Goal: Obtain resource: Obtain resource

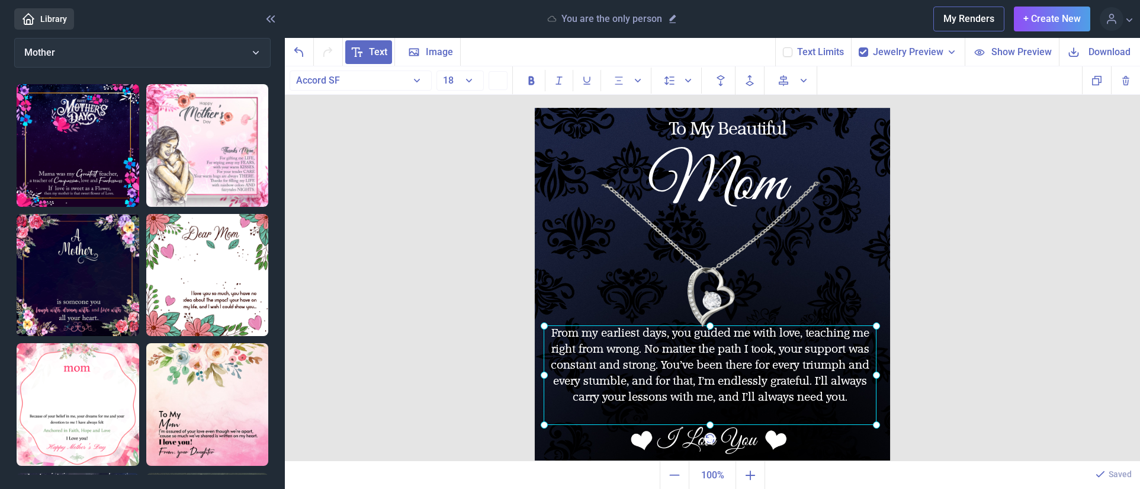
drag, startPoint x: 620, startPoint y: 328, endPoint x: 606, endPoint y: 328, distance: 14.2
click at [535, 108] on div "From my earliest days, you guided me with love, teaching me right from wrong. N…" at bounding box center [535, 108] width 0 height 0
click at [1068, 53] on icon at bounding box center [1074, 52] width 14 height 14
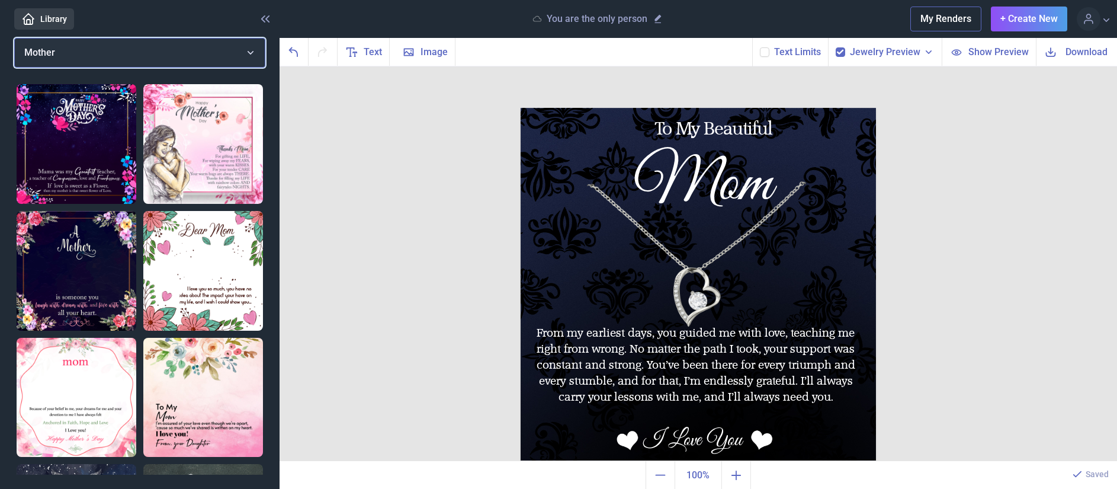
click at [249, 50] on button "Mother" at bounding box center [139, 53] width 251 height 30
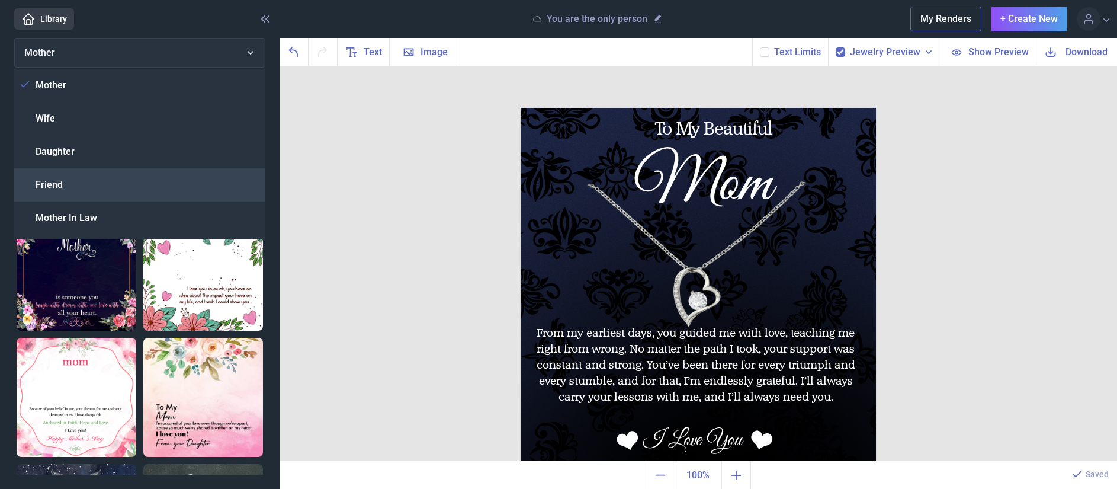
click at [60, 180] on span "Friend" at bounding box center [49, 185] width 27 height 14
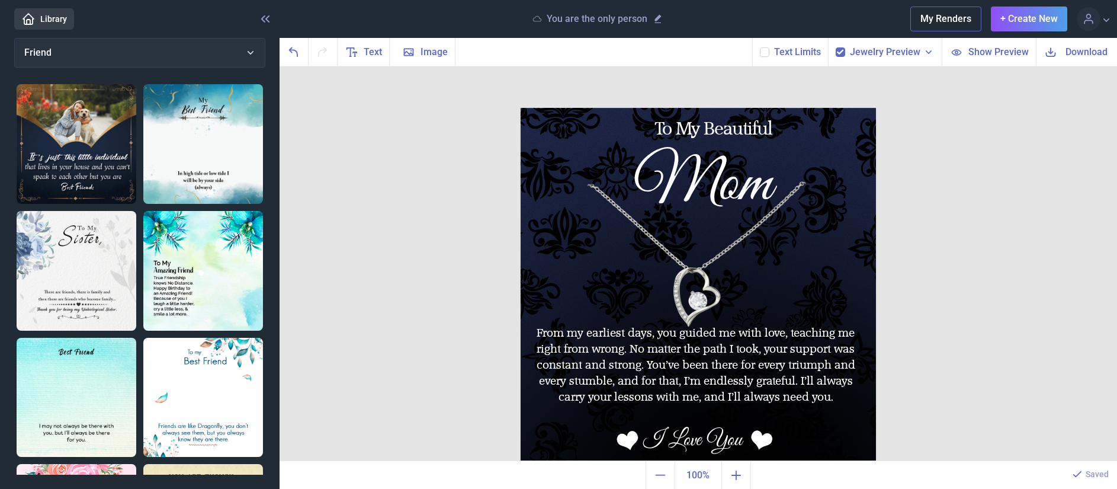
click at [82, 238] on img at bounding box center [77, 271] width 120 height 120
checkbox input "false"
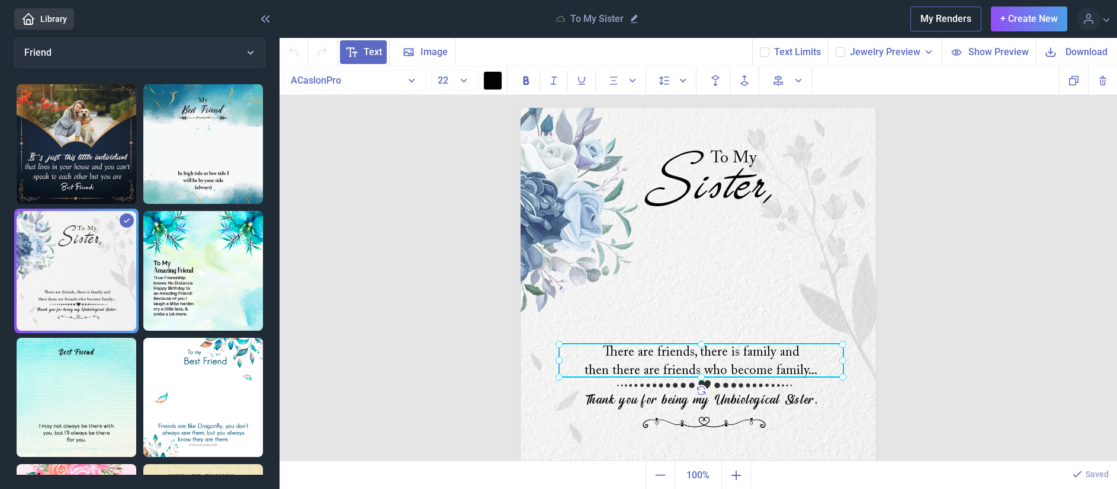
click at [521, 108] on div "There are friends, there is family and then there are friends who become family…" at bounding box center [521, 108] width 0 height 0
click at [669, 357] on div at bounding box center [701, 360] width 284 height 33
click at [672, 354] on div "There are friends, there is family and then there are friends who become family…" at bounding box center [701, 360] width 284 height 33
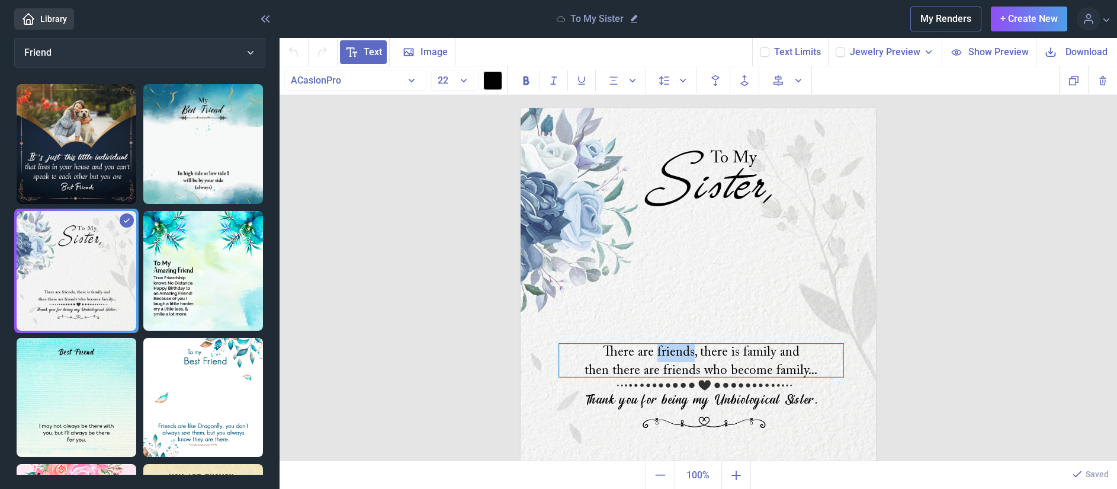
copy div "friends"
click at [609, 352] on div "There are friends, there is family and then there are friends who become family…" at bounding box center [701, 360] width 284 height 33
click at [642, 357] on div "There are friends, there is family and then there are friends who become family…" at bounding box center [701, 360] width 284 height 33
copy div "There are friends, there is family and then there are friends who become family…"
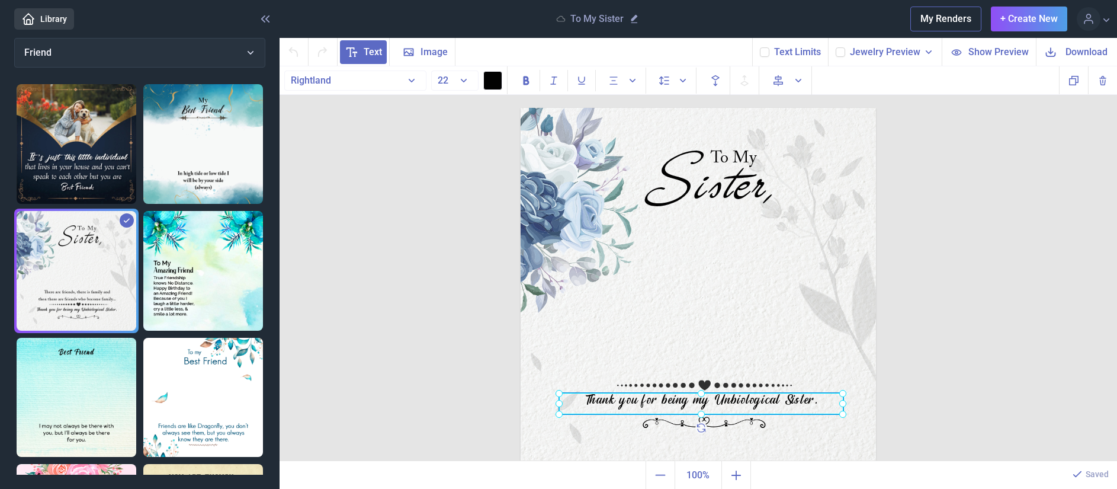
click at [521, 108] on div "Thank you for being my Unbiological Sister." at bounding box center [521, 108] width 0 height 0
click at [639, 401] on div at bounding box center [701, 403] width 284 height 21
click at [640, 400] on div "Thank you for being my Unbiological Sister." at bounding box center [701, 403] width 284 height 21
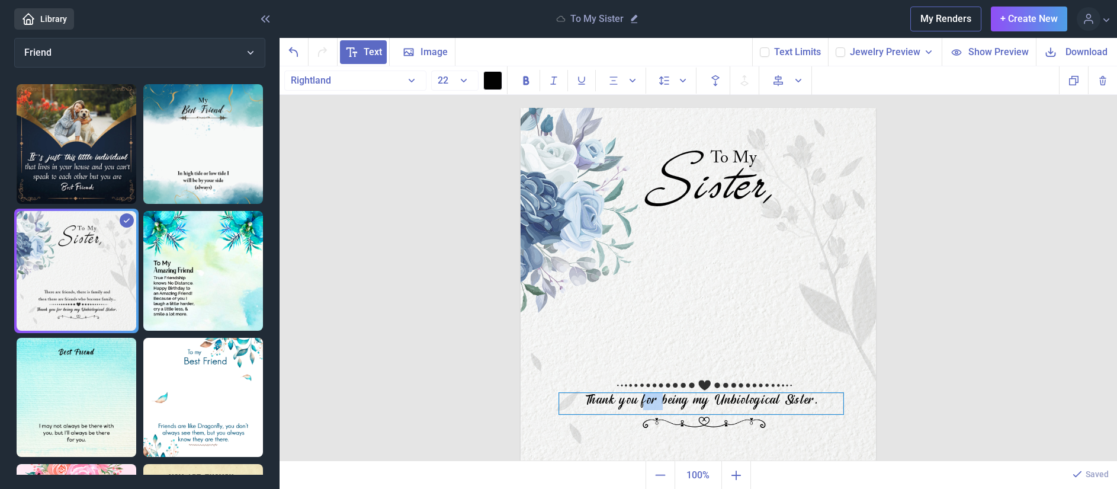
click at [640, 400] on div "Thank you for being my Unbiological Sister." at bounding box center [701, 403] width 284 height 21
copy div "Thank you for being my Unbiological Sister."
click at [298, 53] on icon "Undo" at bounding box center [294, 52] width 14 height 14
click at [298, 55] on icon "Undo" at bounding box center [294, 52] width 14 height 14
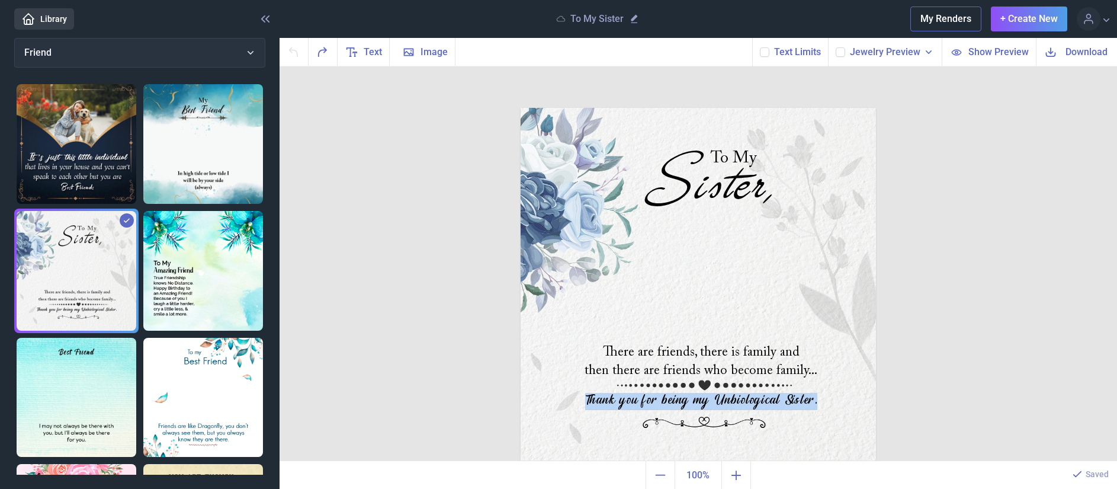
click at [601, 427] on img at bounding box center [698, 285] width 355 height 355
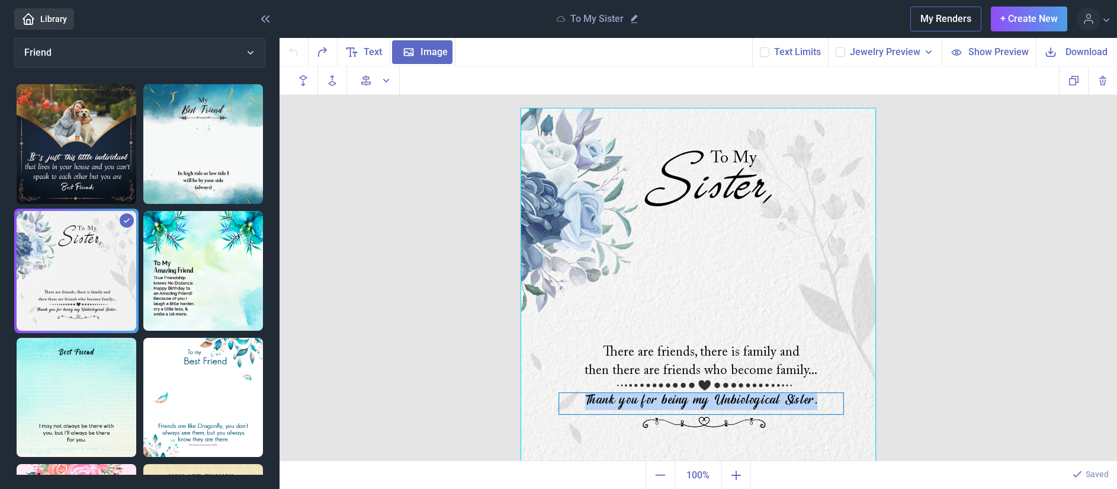
click at [688, 397] on div "Thank you for being my Unbiological Sister." at bounding box center [701, 403] width 284 height 21
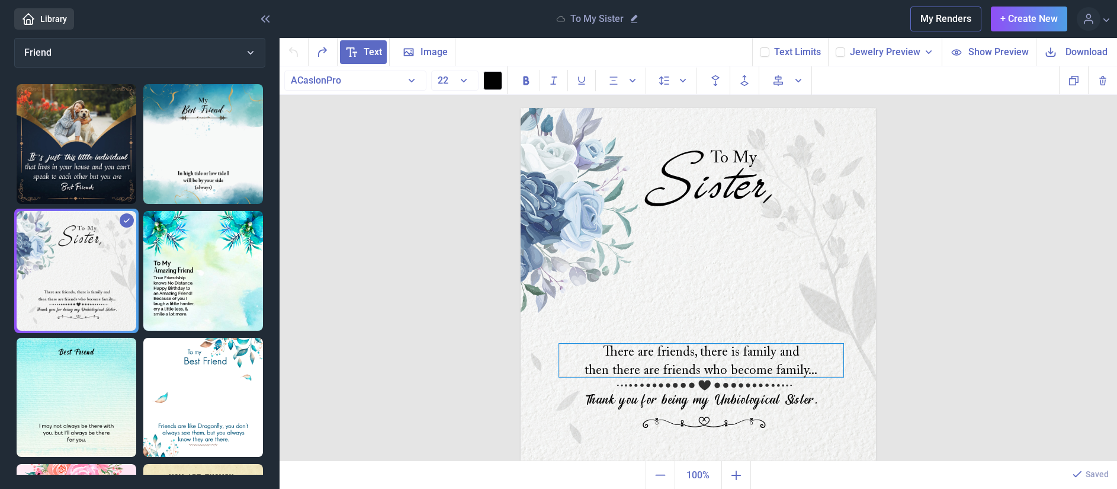
click at [662, 353] on div "There are friends, there is family and then there are friends who become family…" at bounding box center [701, 360] width 284 height 33
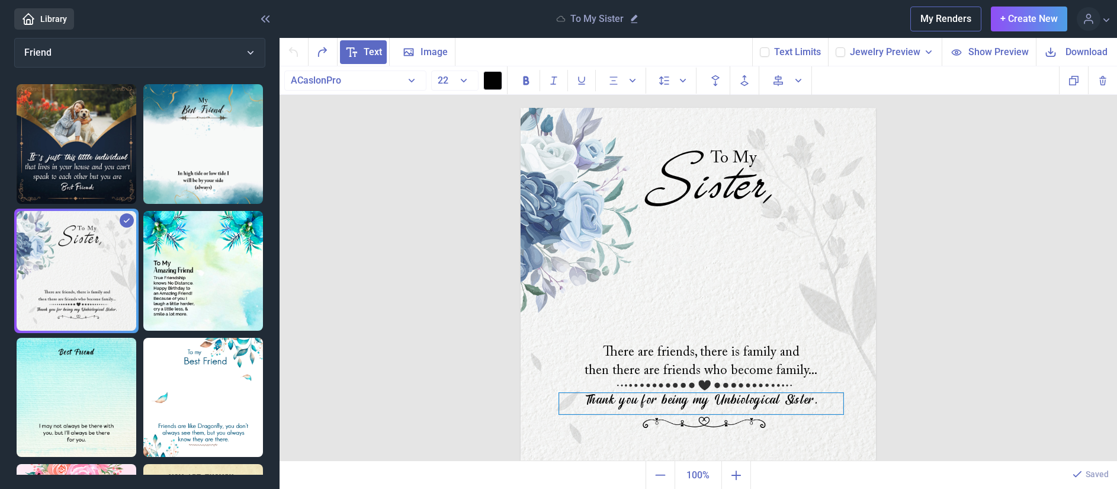
click at [634, 398] on div "Thank you for being my Unbiological Sister." at bounding box center [701, 403] width 284 height 21
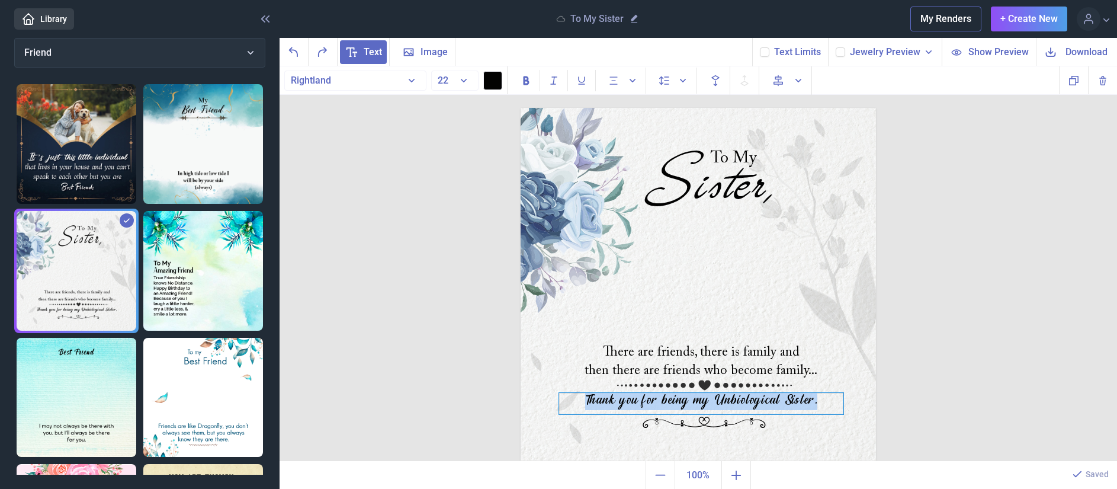
click at [669, 403] on div "Thank you for being my Unbiological Sister." at bounding box center [701, 403] width 284 height 21
click at [659, 402] on div "Thank you for being my Unbiological Sister." at bounding box center [701, 403] width 284 height 21
copy div "Thank you for being my Unbiological Sister."
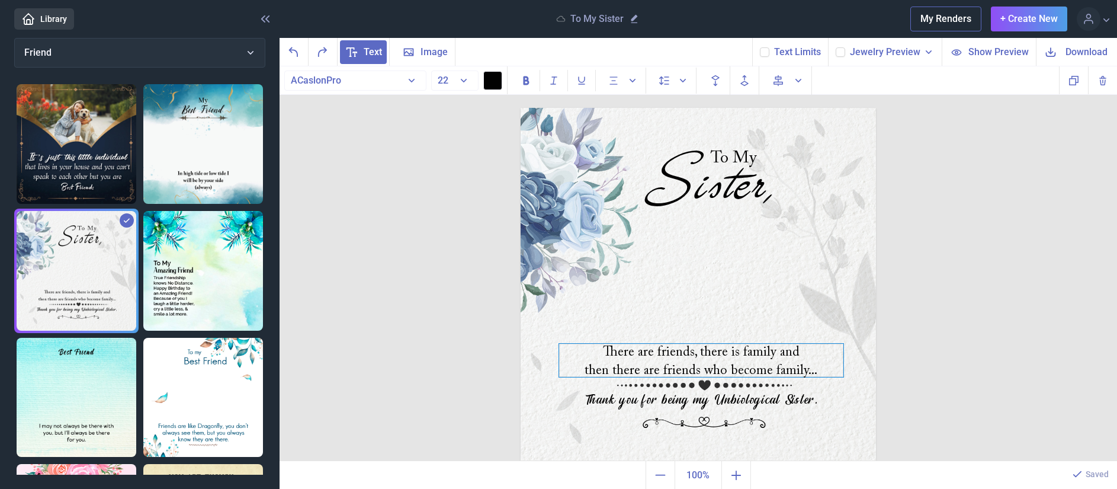
click at [615, 359] on div "There are friends, there is family and then there are friends who become family…" at bounding box center [701, 360] width 284 height 33
click at [658, 351] on div "There are friends, there is family and then there are friends who become family…" at bounding box center [701, 360] width 284 height 33
copy div "There are friends, there is family and then there are friends who become family…"
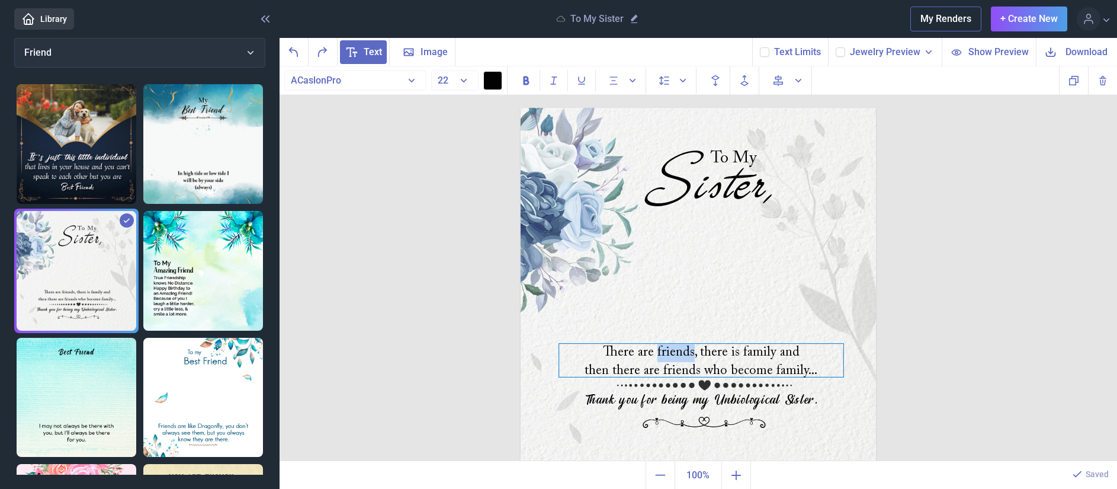
click at [593, 350] on div "There are friends, there is family and then there are friends who become family…" at bounding box center [701, 360] width 284 height 33
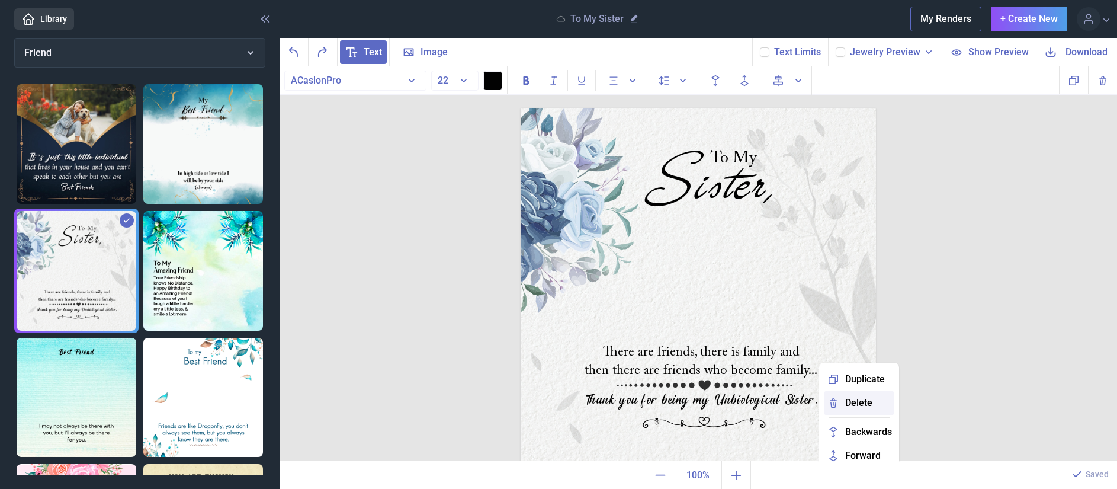
click at [845, 400] on span "Delete" at bounding box center [858, 403] width 27 height 14
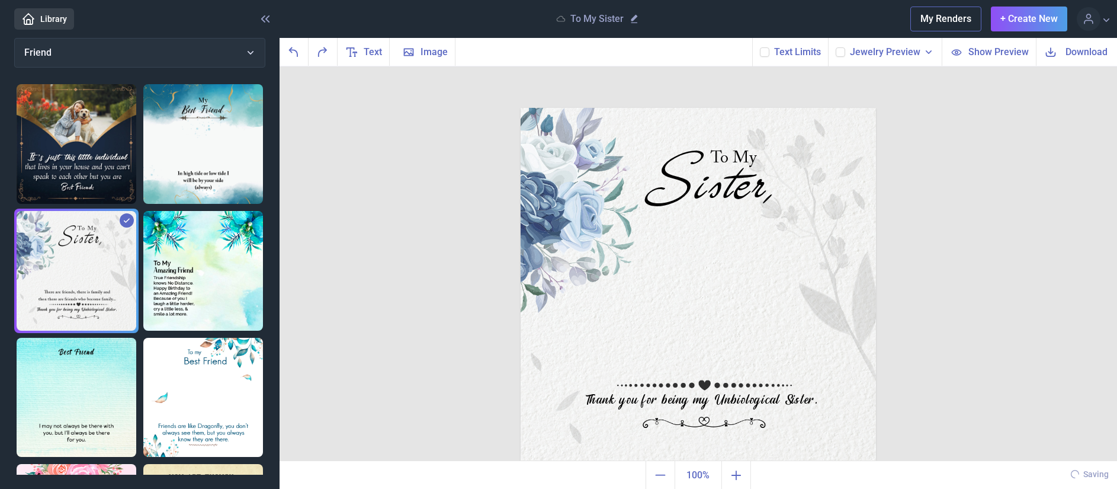
click at [634, 364] on img at bounding box center [698, 285] width 355 height 355
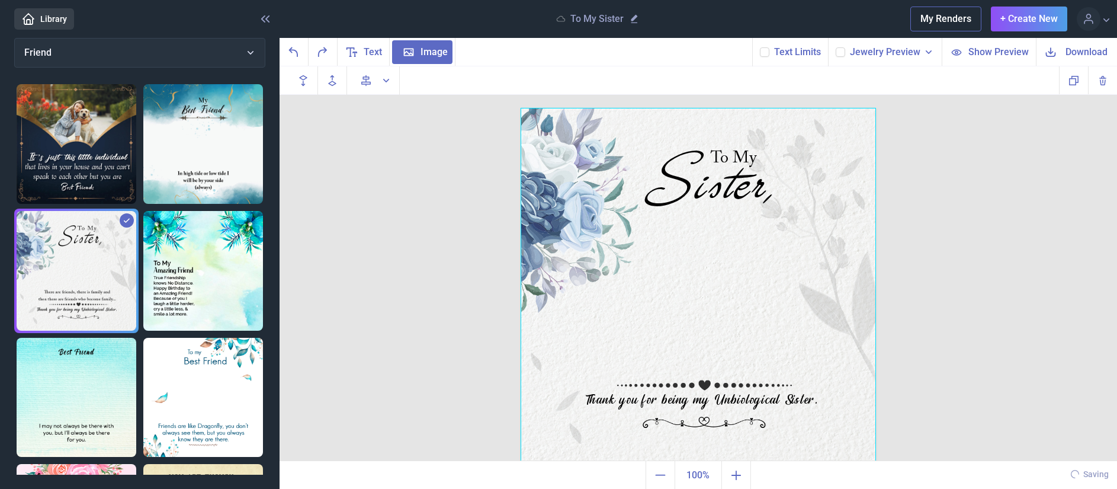
click at [634, 364] on div at bounding box center [698, 285] width 355 height 355
click at [634, 363] on div at bounding box center [698, 285] width 355 height 355
click at [627, 366] on div at bounding box center [698, 285] width 355 height 355
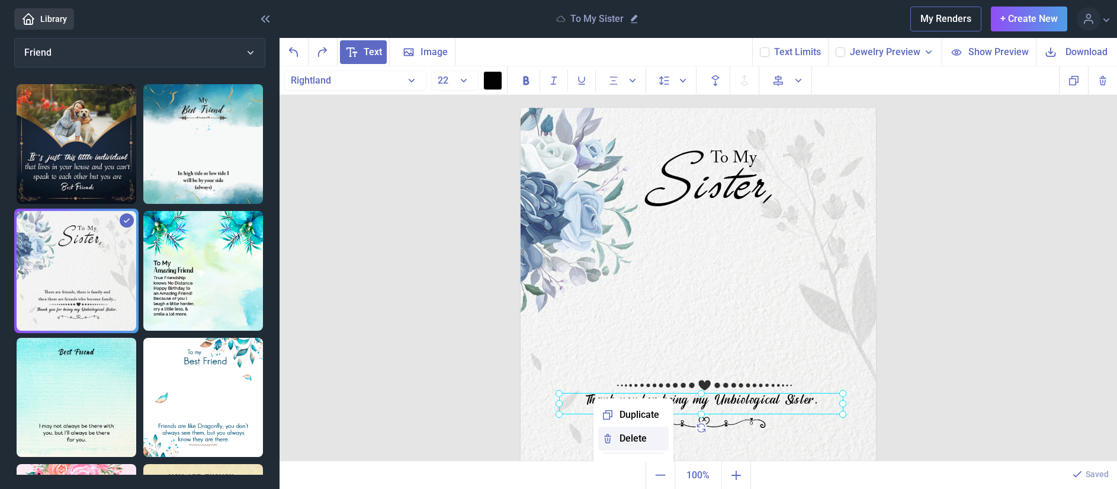
click at [620, 438] on span "Delete" at bounding box center [633, 438] width 27 height 14
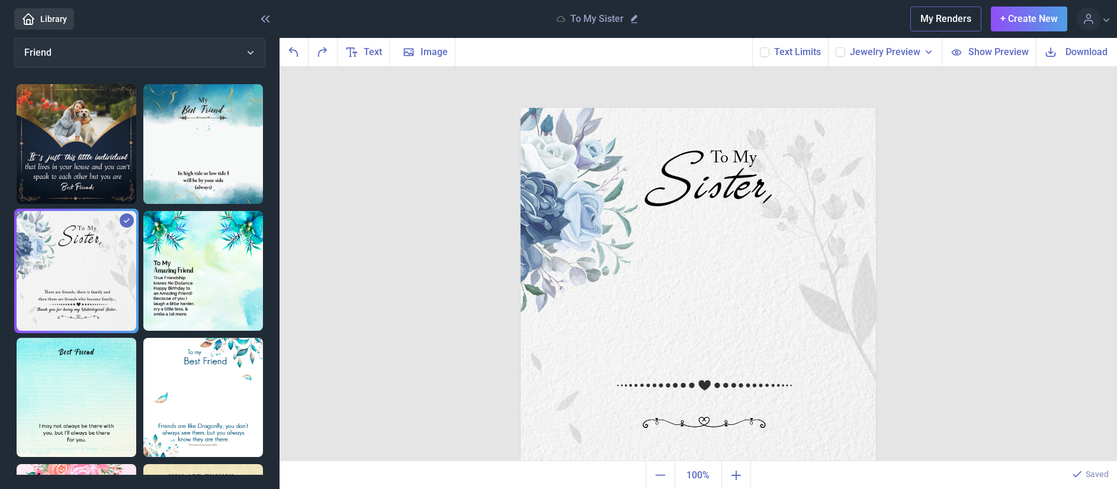
click at [626, 352] on img at bounding box center [698, 285] width 355 height 355
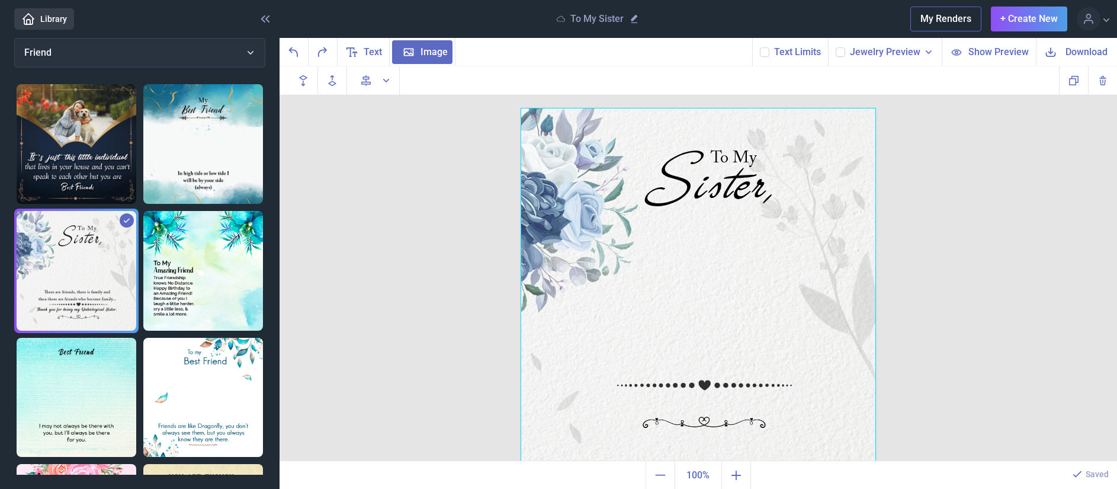
click at [629, 357] on div at bounding box center [698, 285] width 355 height 355
click at [615, 366] on div at bounding box center [698, 285] width 355 height 355
click at [622, 370] on div at bounding box center [698, 285] width 355 height 355
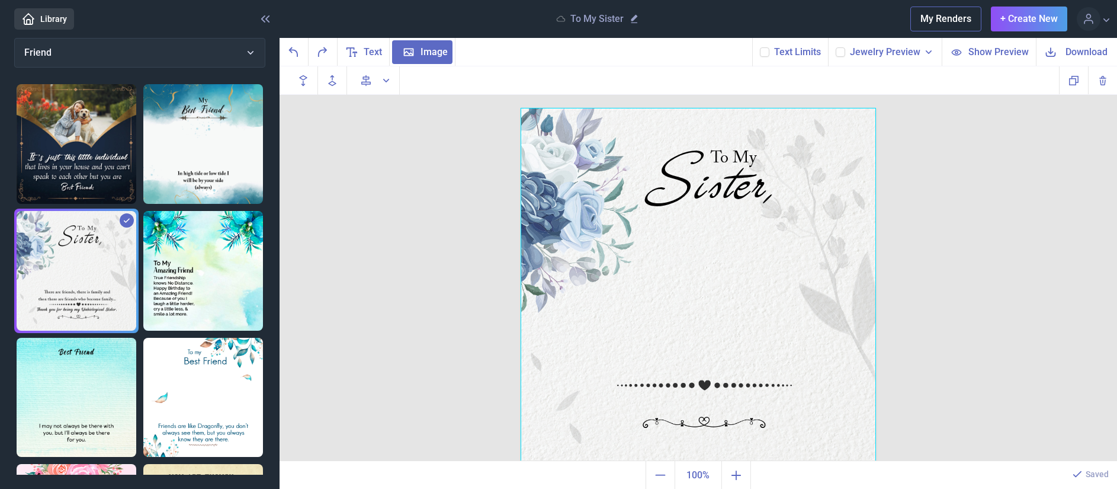
click at [622, 370] on div at bounding box center [698, 285] width 355 height 355
click at [634, 355] on div at bounding box center [698, 285] width 355 height 355
click at [724, 361] on div at bounding box center [698, 285] width 355 height 355
click at [724, 384] on div at bounding box center [698, 285] width 355 height 355
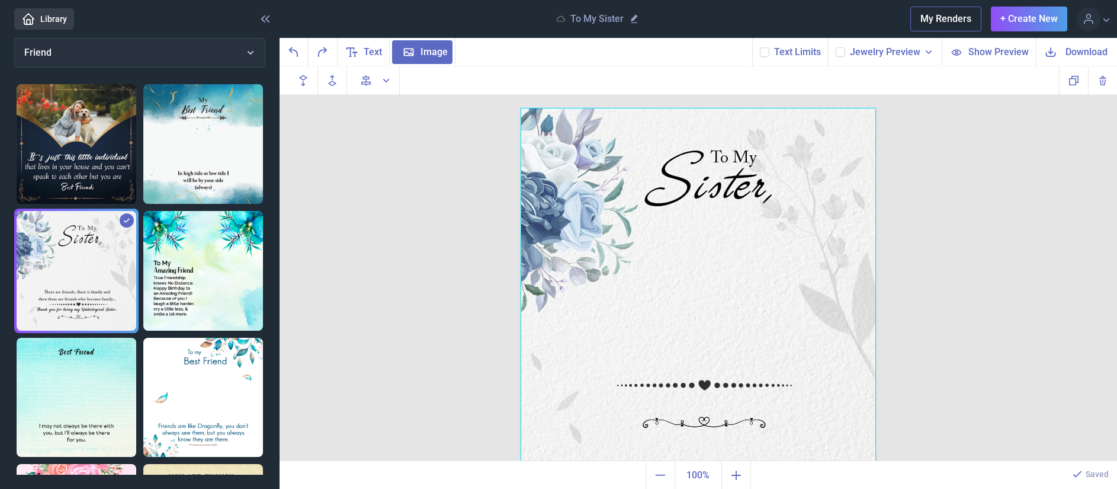
click at [597, 351] on div at bounding box center [698, 285] width 355 height 355
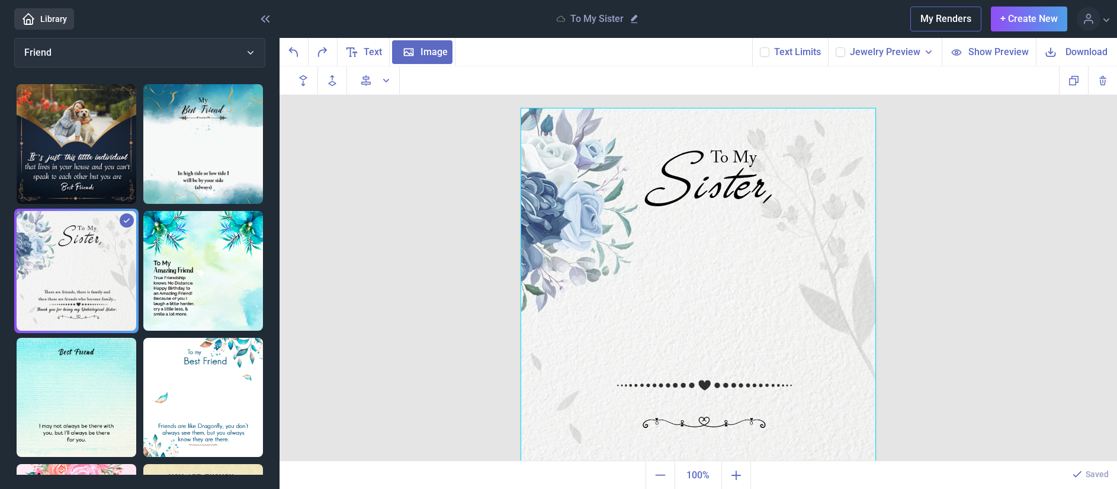
click at [667, 371] on div at bounding box center [698, 285] width 355 height 355
drag, startPoint x: 667, startPoint y: 370, endPoint x: 649, endPoint y: 358, distance: 21.4
click at [649, 358] on div at bounding box center [698, 285] width 355 height 355
click at [646, 360] on div at bounding box center [698, 285] width 355 height 355
click at [645, 358] on div at bounding box center [698, 285] width 355 height 355
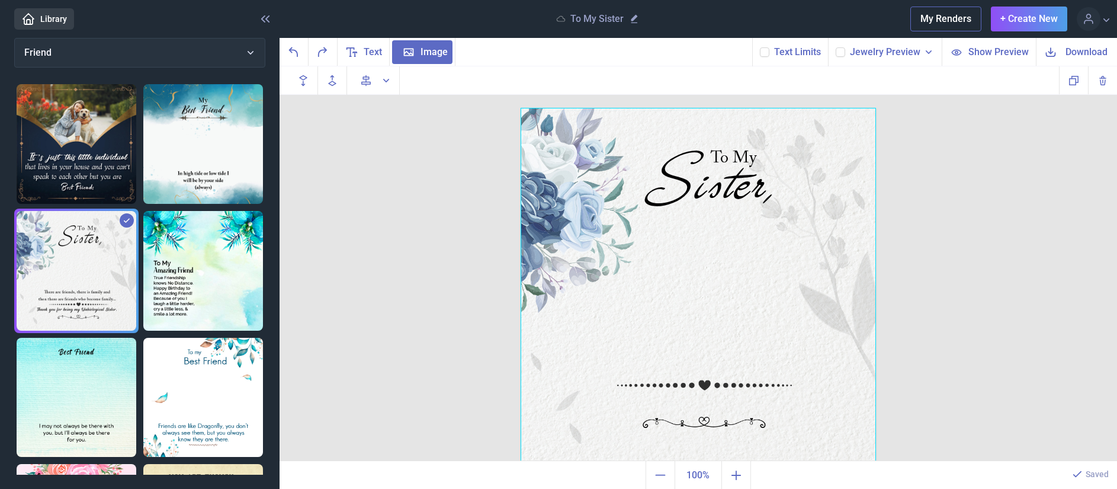
click at [645, 358] on div at bounding box center [698, 285] width 355 height 355
click at [682, 450] on span "Forward" at bounding box center [696, 451] width 36 height 14
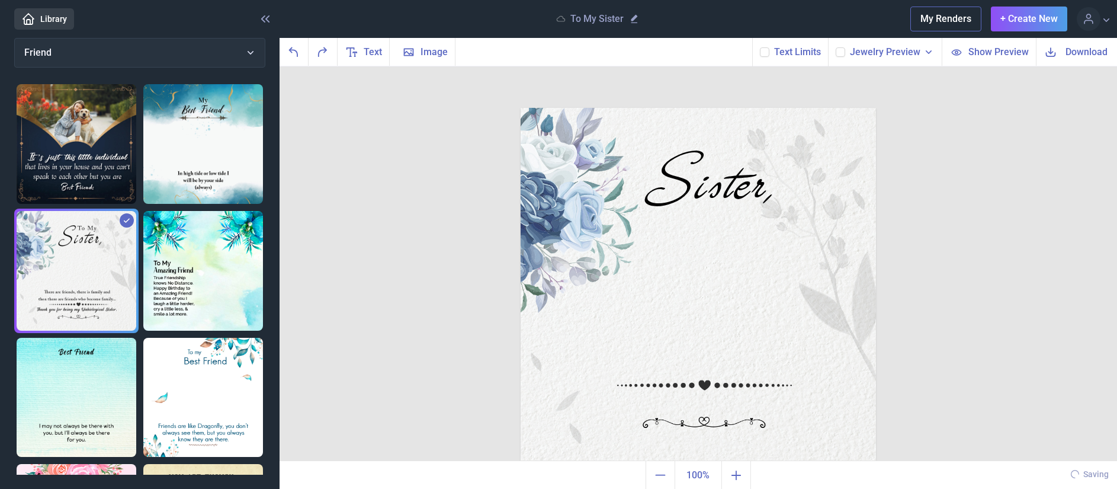
click at [665, 366] on img at bounding box center [698, 285] width 355 height 355
drag, startPoint x: 665, startPoint y: 366, endPoint x: 644, endPoint y: 347, distance: 28.1
click at [644, 347] on img at bounding box center [698, 285] width 355 height 355
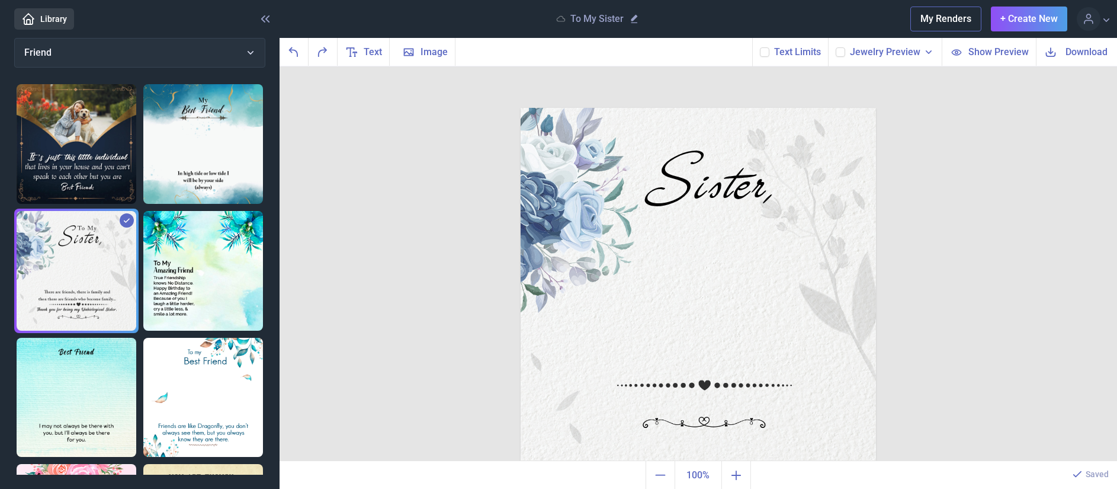
click at [654, 356] on img at bounding box center [698, 285] width 355 height 355
click at [678, 342] on img at bounding box center [698, 285] width 355 height 355
click at [661, 363] on img at bounding box center [698, 285] width 355 height 355
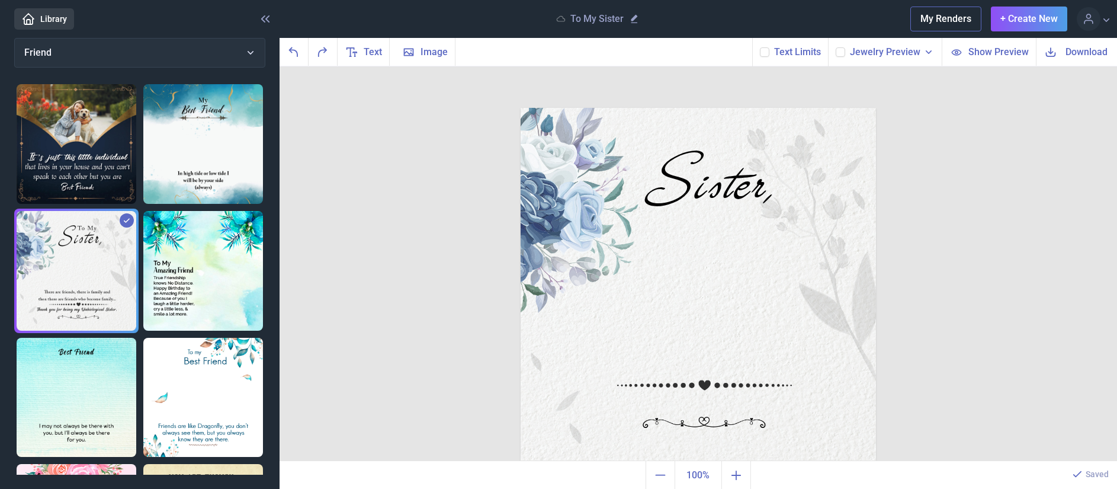
click at [661, 363] on img at bounding box center [698, 285] width 355 height 355
click at [377, 52] on span "Text" at bounding box center [373, 52] width 18 height 14
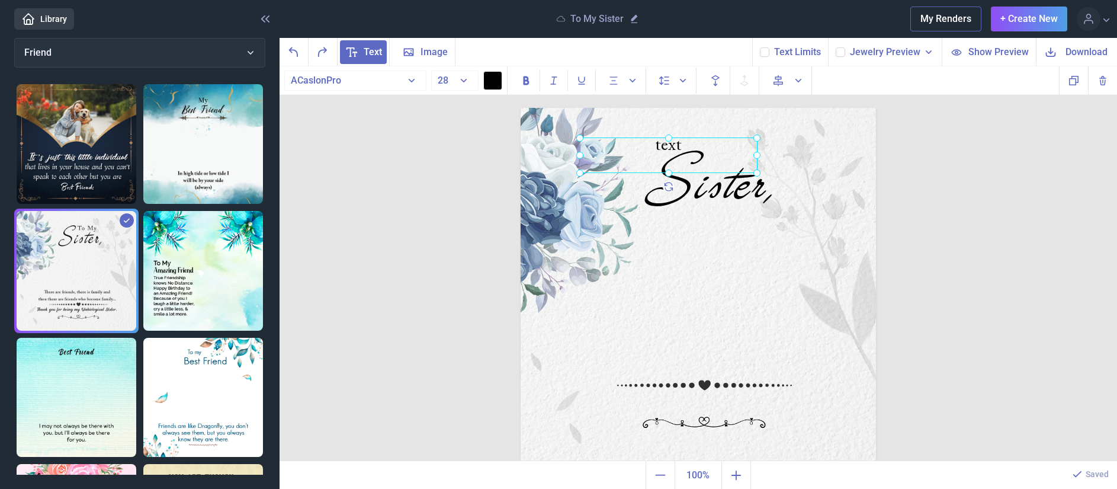
click at [649, 357] on img at bounding box center [698, 285] width 355 height 355
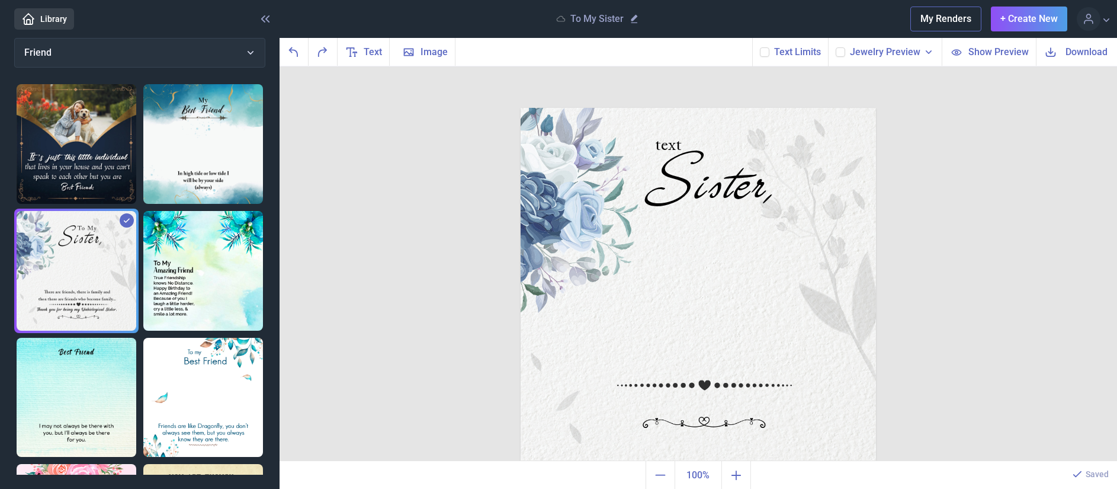
click at [650, 360] on img at bounding box center [698, 285] width 355 height 355
click at [297, 52] on use "Undo" at bounding box center [293, 52] width 8 height 9
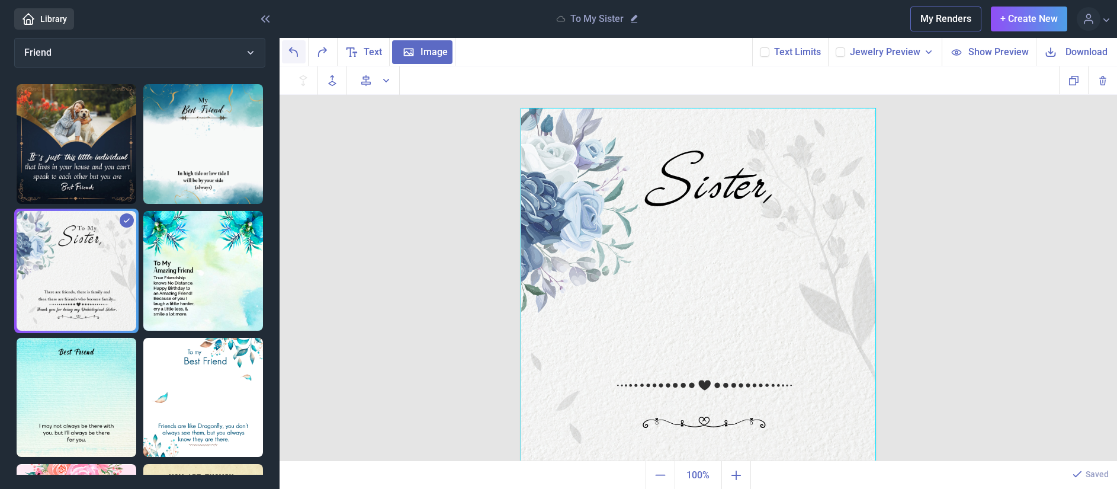
click at [299, 47] on icon "Undo" at bounding box center [294, 52] width 14 height 14
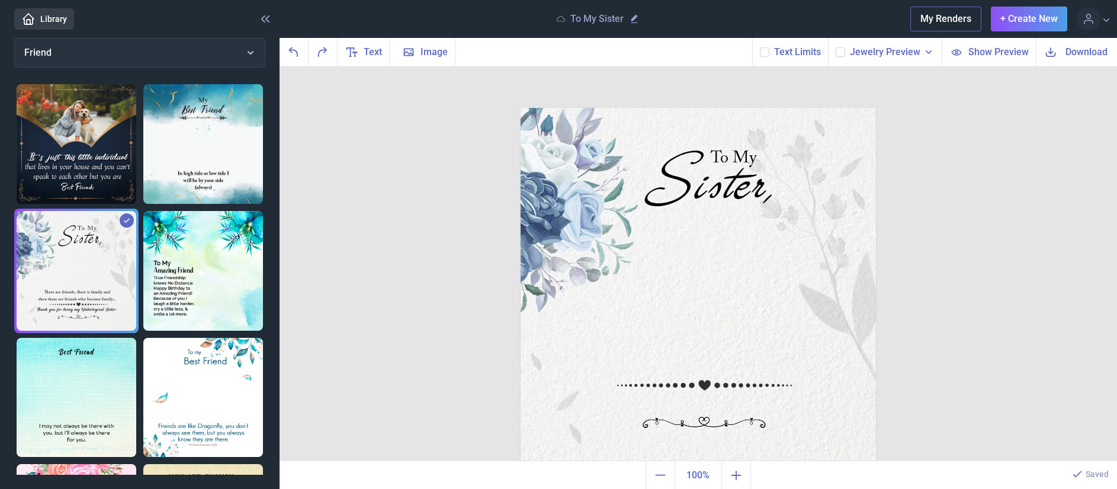
scroll to position [2, 0]
click at [627, 354] on img at bounding box center [698, 283] width 355 height 355
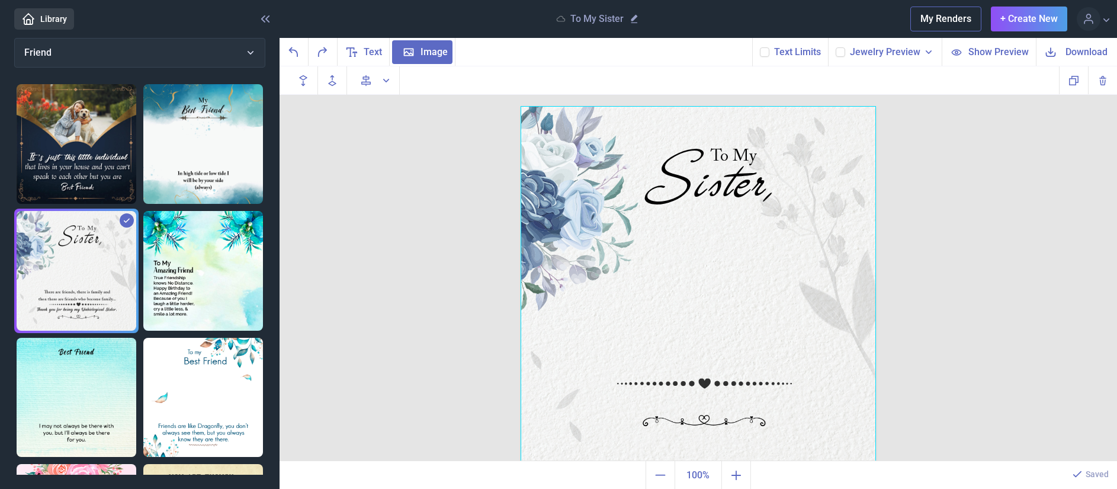
click at [627, 354] on div at bounding box center [698, 283] width 355 height 355
click at [624, 371] on div at bounding box center [698, 283] width 355 height 355
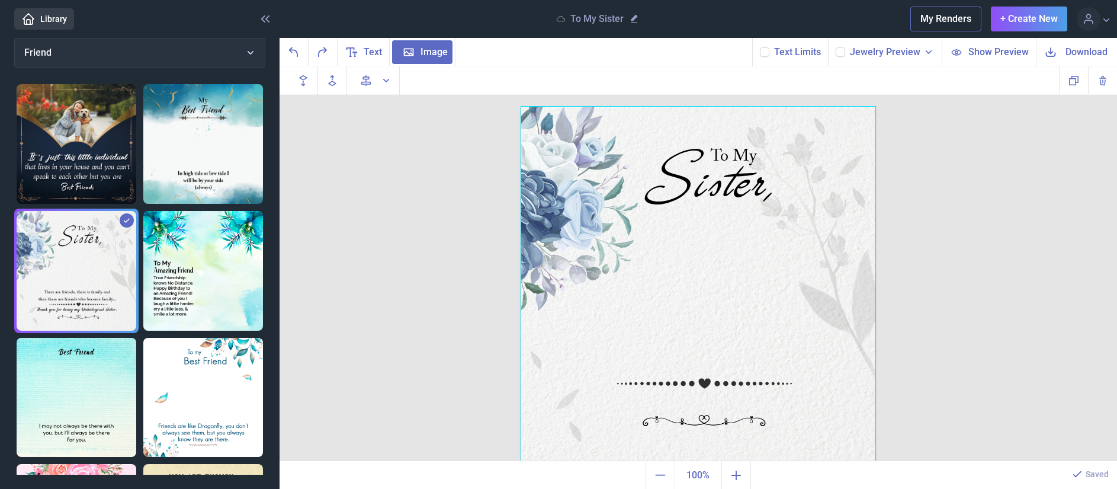
click at [624, 371] on div at bounding box center [698, 283] width 355 height 355
click at [640, 420] on div at bounding box center [698, 283] width 355 height 355
click at [617, 357] on div at bounding box center [698, 283] width 355 height 355
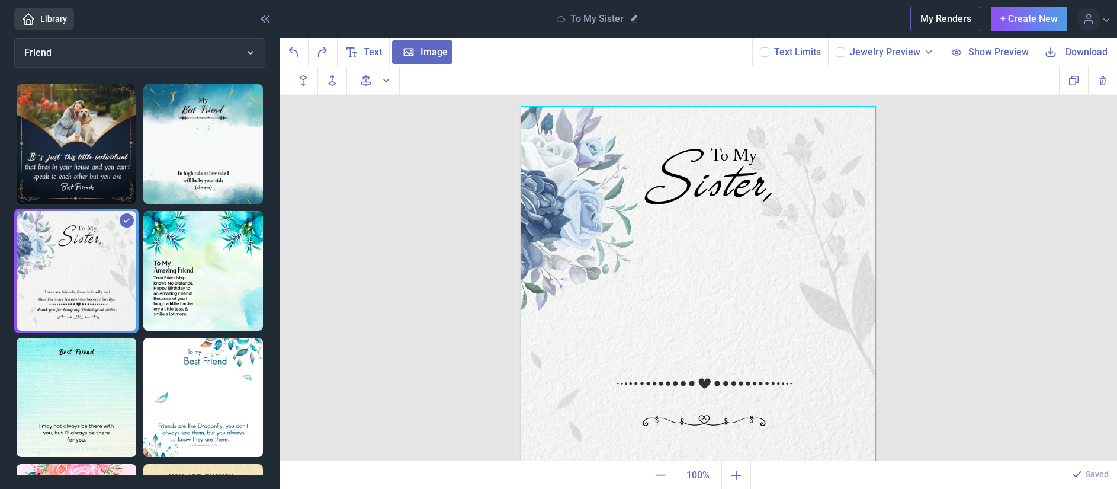
click at [658, 363] on div at bounding box center [698, 283] width 355 height 355
click at [656, 365] on div at bounding box center [698, 283] width 355 height 355
click at [621, 366] on div at bounding box center [698, 283] width 355 height 355
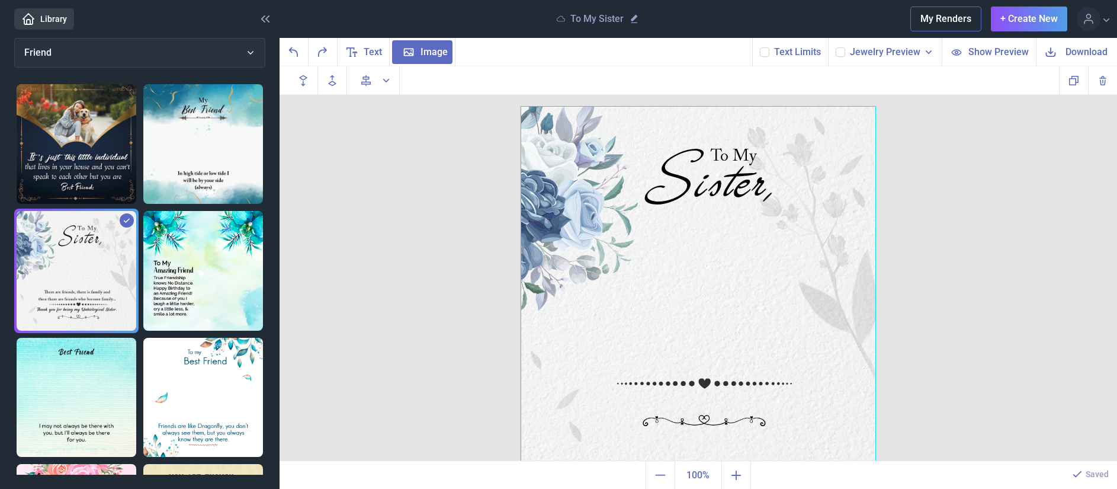
click at [631, 389] on div at bounding box center [698, 283] width 355 height 355
click at [626, 394] on div at bounding box center [698, 283] width 355 height 355
click at [794, 360] on div at bounding box center [698, 283] width 355 height 355
drag, startPoint x: 747, startPoint y: 395, endPoint x: 653, endPoint y: 399, distance: 94.3
click at [653, 399] on div at bounding box center [698, 283] width 355 height 355
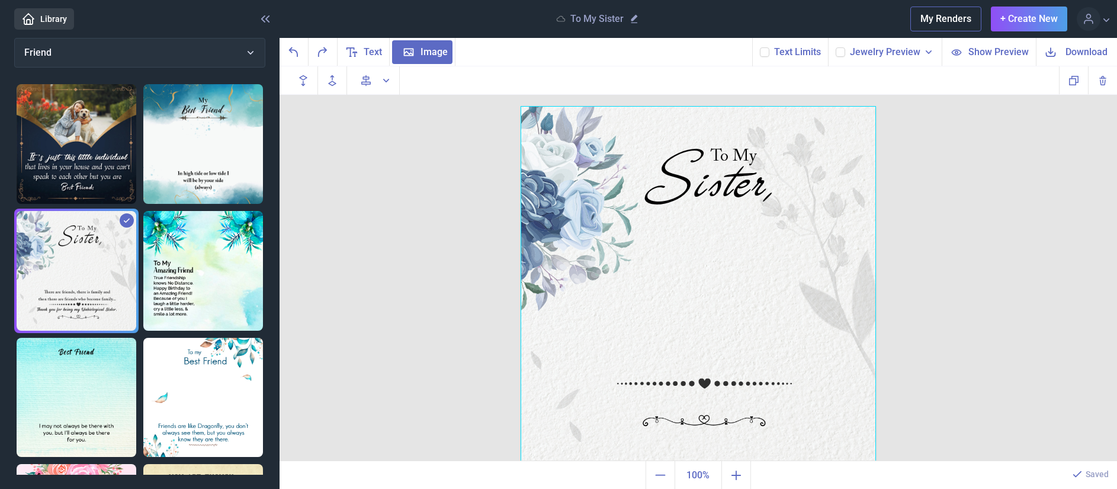
click at [651, 402] on div at bounding box center [698, 283] width 355 height 355
click at [296, 47] on icon "Undo" at bounding box center [294, 52] width 14 height 14
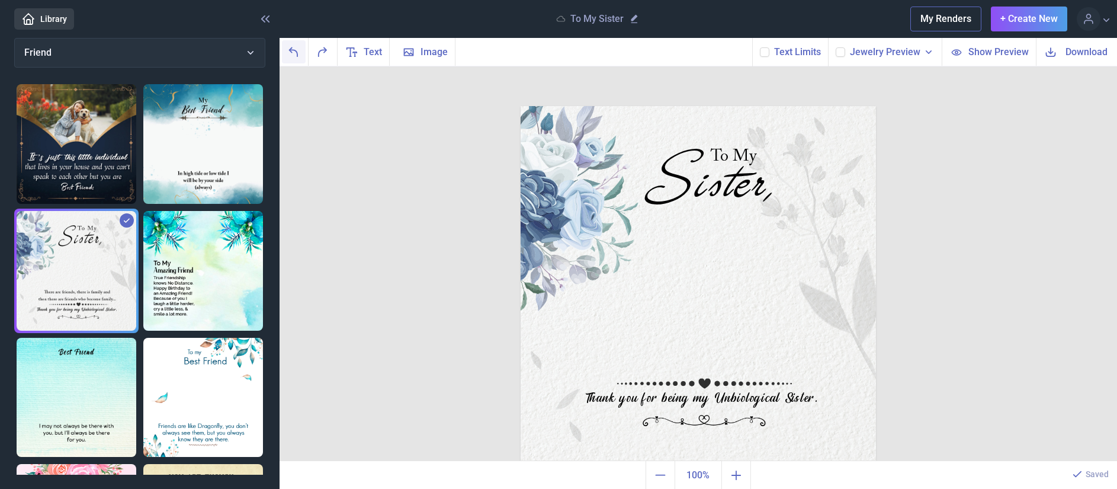
click at [298, 49] on icon "Undo" at bounding box center [294, 52] width 14 height 14
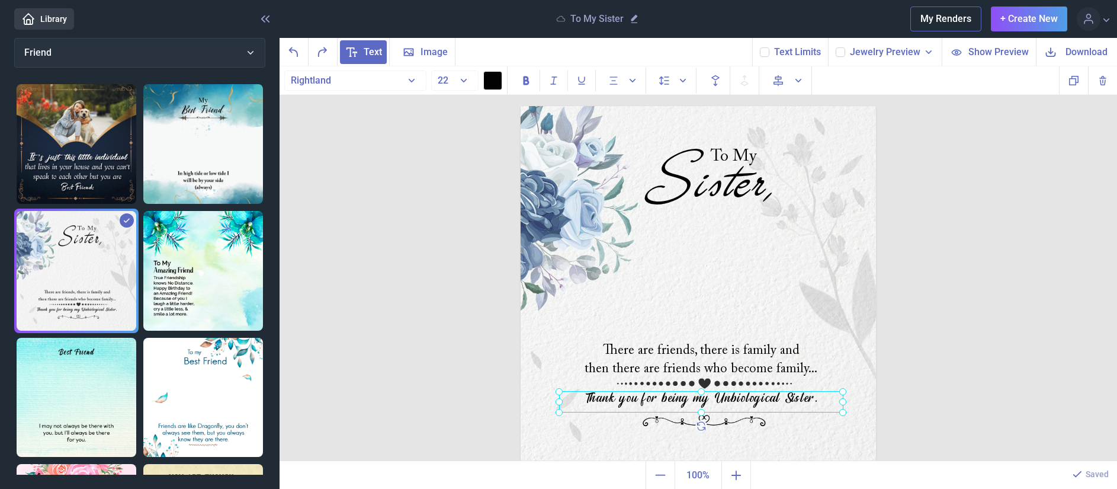
click at [579, 399] on div at bounding box center [701, 401] width 284 height 21
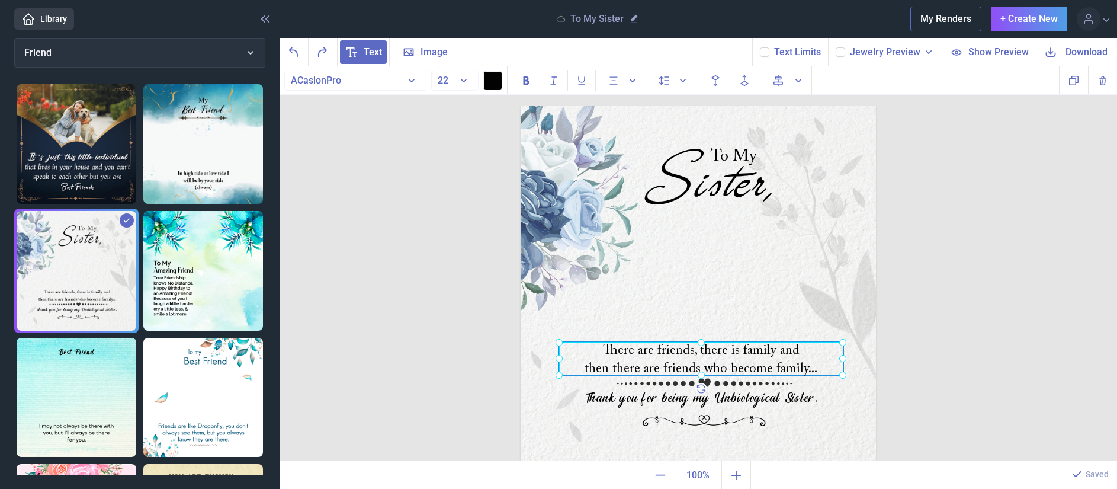
click at [521, 106] on div "There are friends, there is family and then there are friends who become family…" at bounding box center [521, 106] width 0 height 0
click at [581, 361] on div at bounding box center [701, 358] width 284 height 33
click at [581, 366] on div at bounding box center [701, 358] width 284 height 33
click at [577, 360] on div "There are friends, there is family and then there are friends who become family…" at bounding box center [701, 358] width 284 height 33
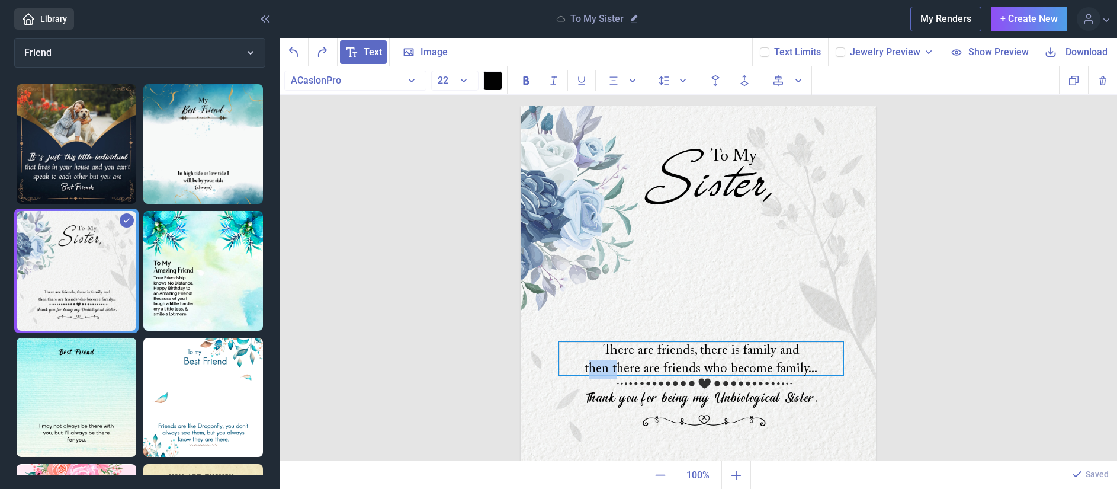
click at [577, 360] on div "There are friends, there is family and then there are friends who become family…" at bounding box center [701, 358] width 284 height 33
click at [597, 345] on div "There are friends, there is family and then there are friends who become family…" at bounding box center [701, 358] width 284 height 33
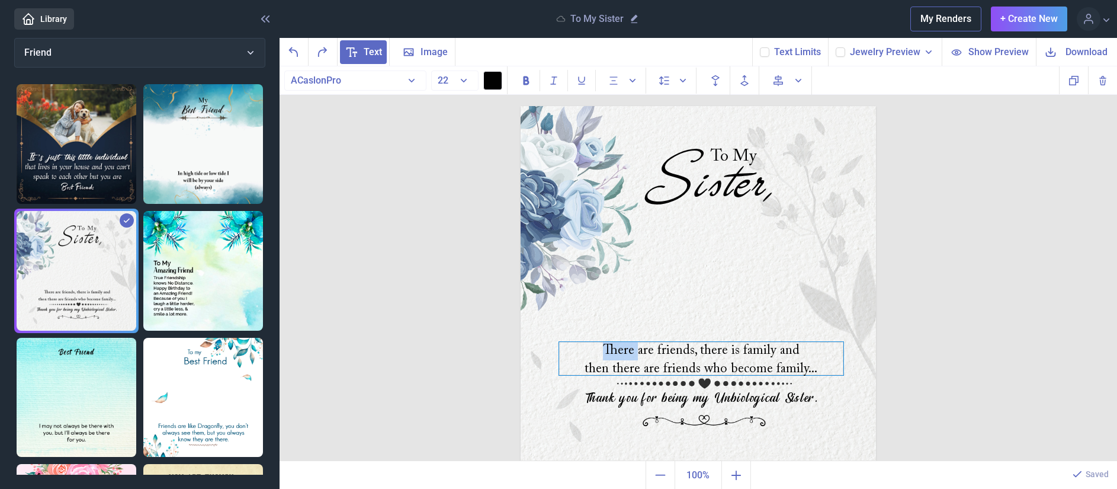
click at [597, 352] on div "There are friends, there is family and then there are friends who become family…" at bounding box center [701, 358] width 284 height 33
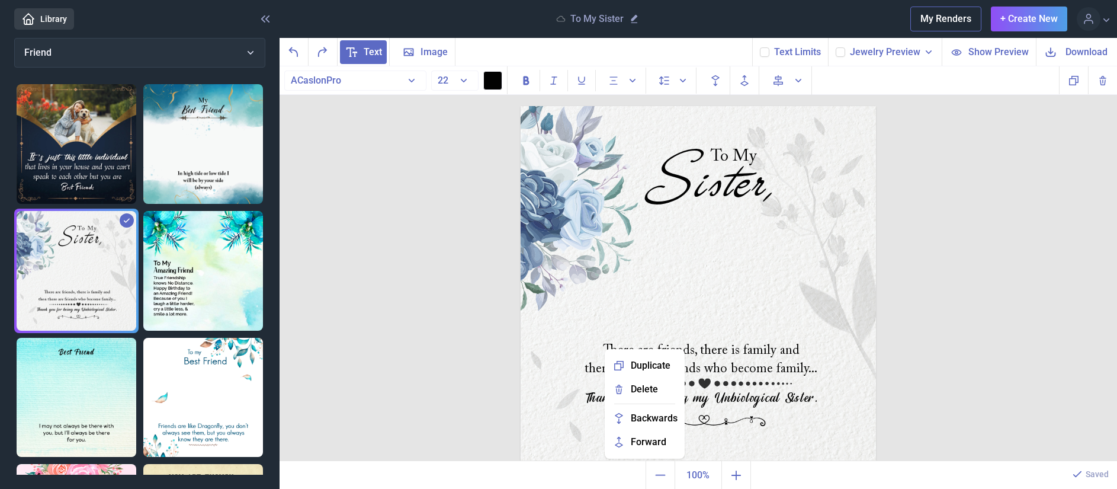
click at [605, 349] on div "Duplicate Delete Backwards > Forward" at bounding box center [645, 404] width 80 height 110
click at [521, 106] on div "There are friends, there is family and then there are friends who become family…" at bounding box center [521, 106] width 0 height 0
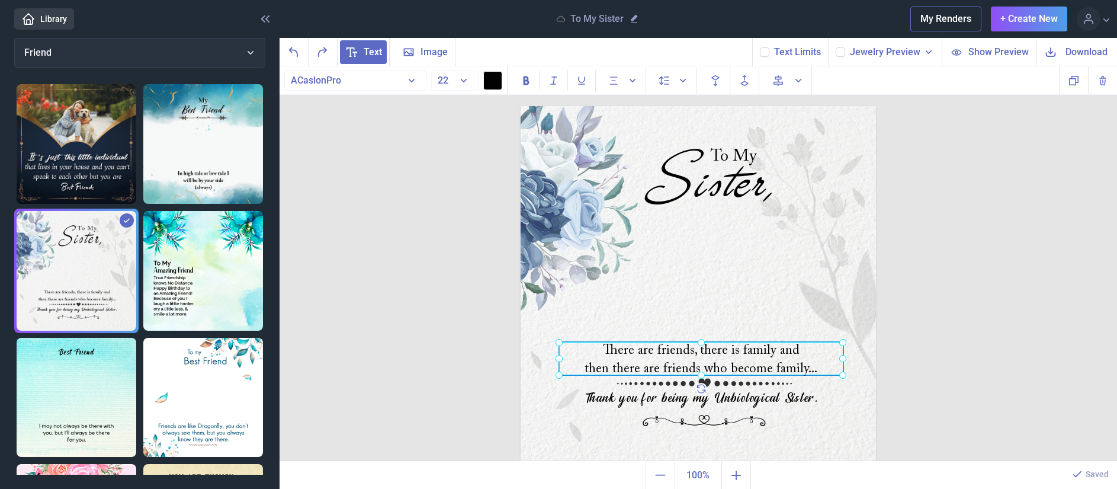
click at [595, 345] on div at bounding box center [701, 358] width 284 height 33
click at [598, 348] on div "There are friends, there is family and then there are friends who become family…" at bounding box center [701, 358] width 284 height 33
paste div
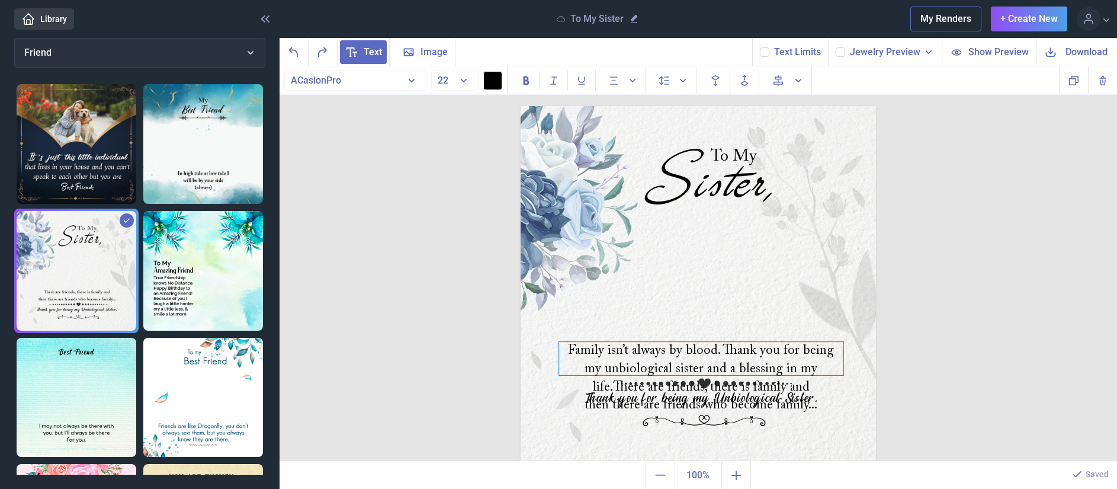
click at [819, 364] on div "Family isn’t always by blood. Thank you for being my unbiological sister and a …" at bounding box center [701, 358] width 284 height 33
click at [818, 366] on div "Family isn’t always by blood. Thank you for being my unbiological sister and a …" at bounding box center [701, 358] width 284 height 33
click at [831, 364] on div "Family isn’t always by blood. Thank you for being my unbiological sister and a …" at bounding box center [701, 358] width 284 height 33
click at [831, 366] on div "Family isn’t always by blood. Thank you for being my unbiological sister and a …" at bounding box center [701, 358] width 284 height 33
click at [831, 364] on div "Family isn’t always by blood. Thank you for being my unbiological sister and a …" at bounding box center [701, 358] width 284 height 33
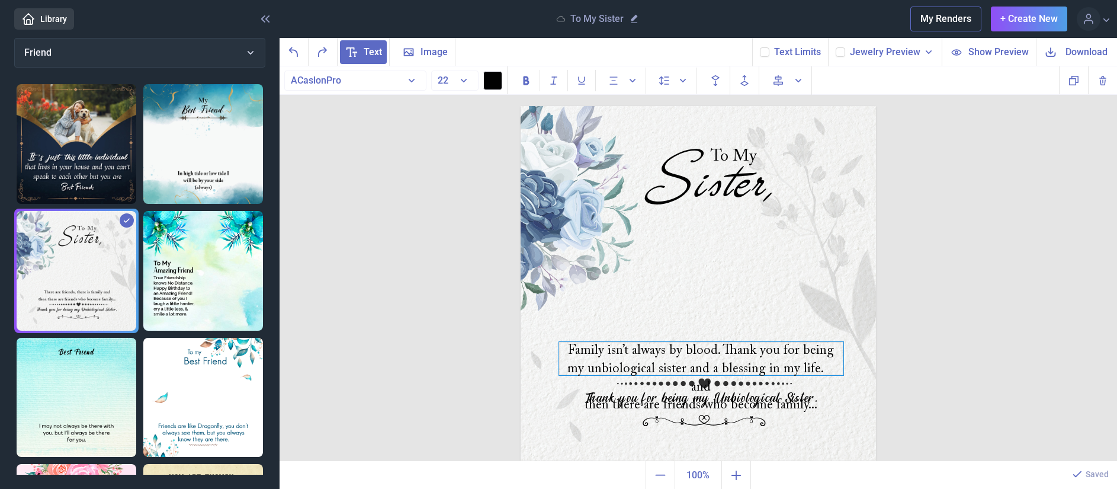
click at [827, 366] on div "Family isn’t always by blood. Thank you for being my unbiological sister and a …" at bounding box center [701, 358] width 284 height 33
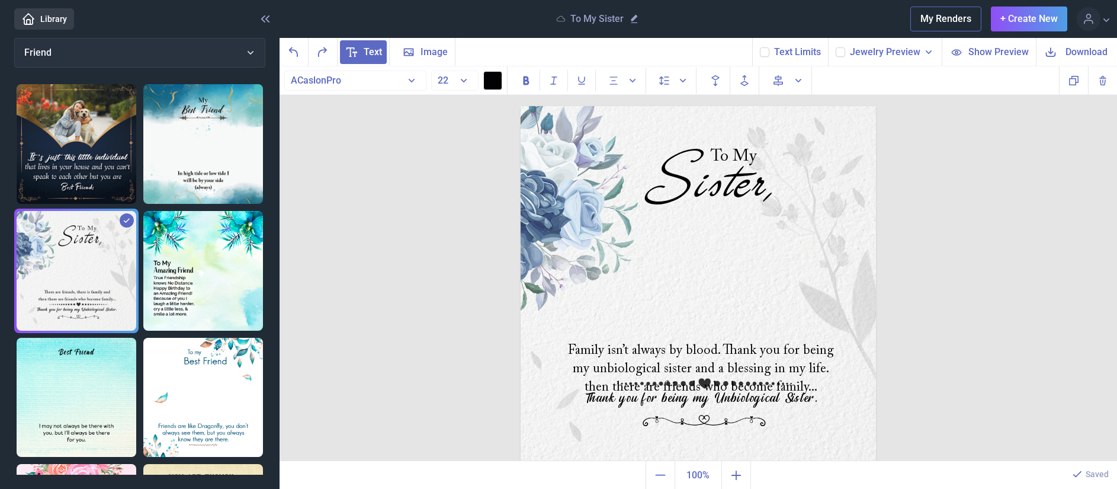
click at [809, 388] on img at bounding box center [698, 283] width 355 height 355
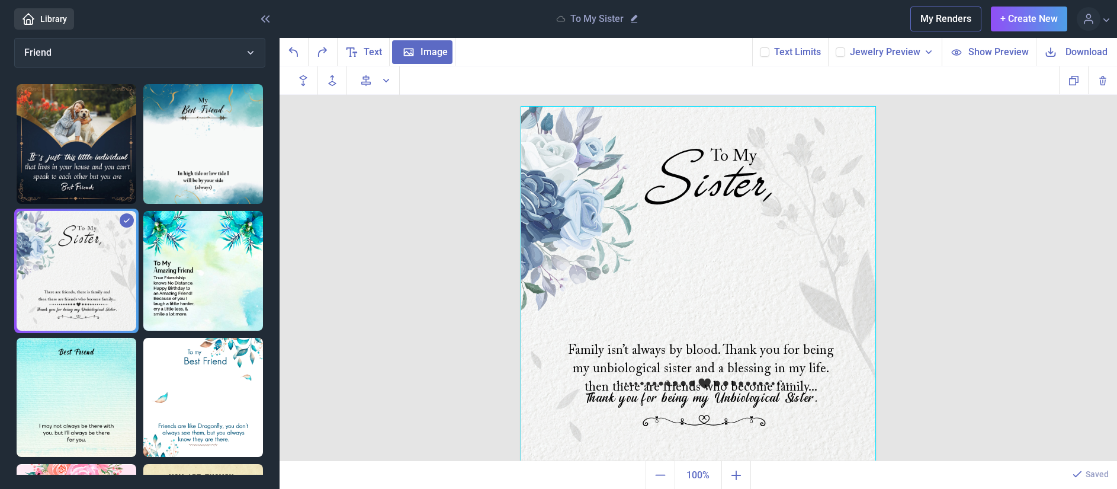
click at [809, 388] on div at bounding box center [698, 283] width 355 height 355
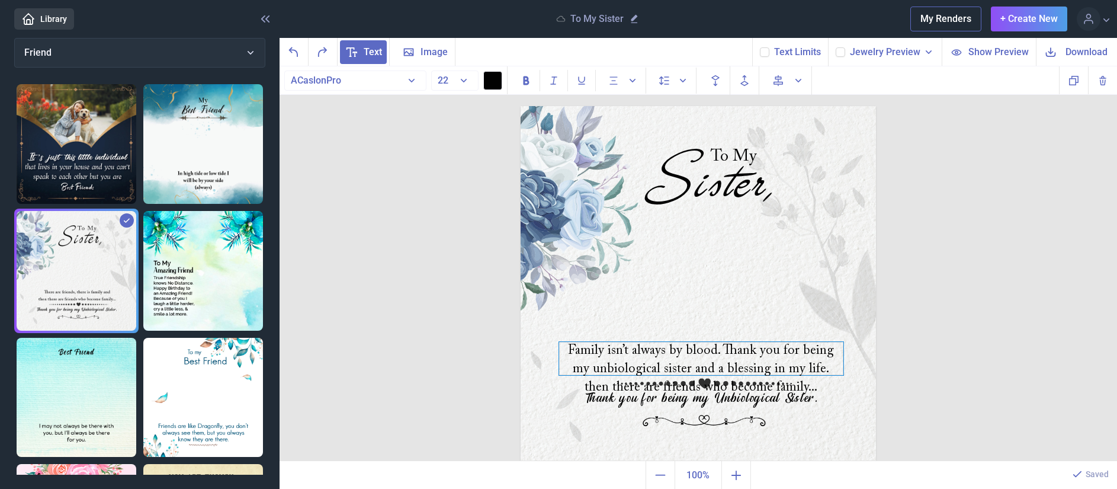
click at [802, 375] on div "Family isn’t always by blood. Thank you for being my unbiological sister and a …" at bounding box center [701, 358] width 284 height 33
click at [804, 375] on div "Family isn’t always by blood. Thank you for being my unbiological sister and a …" at bounding box center [701, 358] width 284 height 33
click at [816, 366] on div "Family isn’t always by blood. Thank you for being my unbiological sister and a …" at bounding box center [701, 358] width 284 height 33
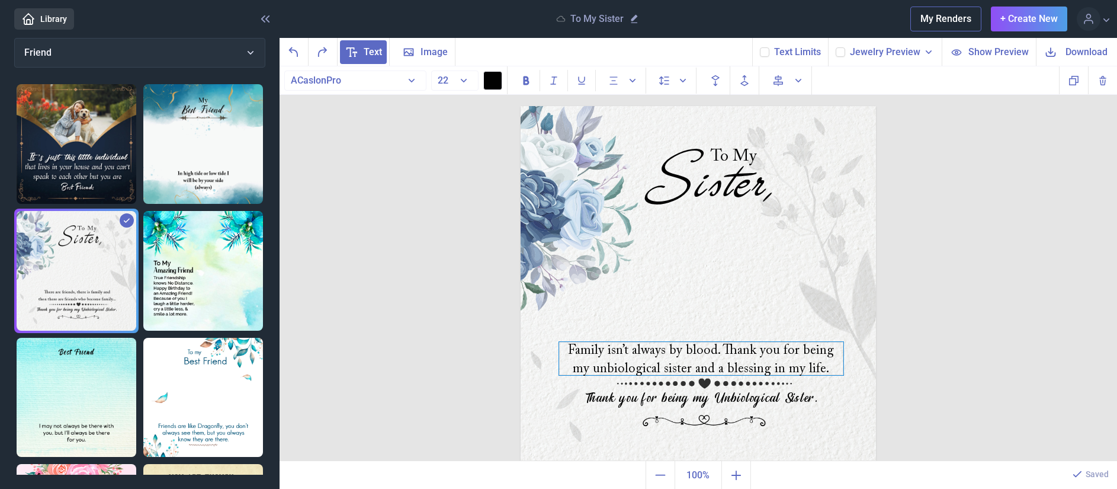
click at [559, 350] on div "Family isn’t always by blood. Thank you for being my unbiological sister and a …" at bounding box center [701, 358] width 284 height 33
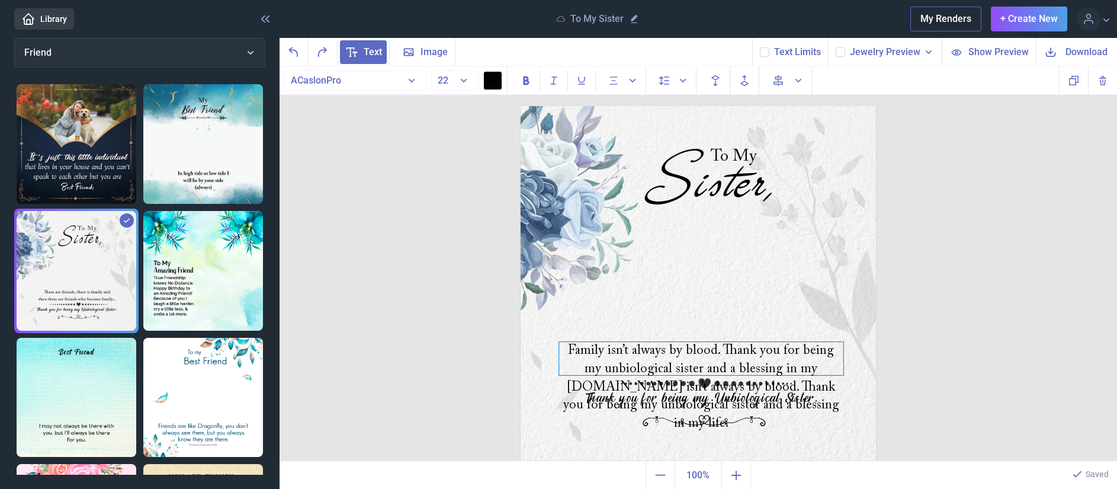
click at [566, 346] on div "Family isn’t always by blood. Thank you for being my unbiological sister and a …" at bounding box center [701, 358] width 284 height 33
click at [296, 51] on use "Undo" at bounding box center [293, 52] width 8 height 9
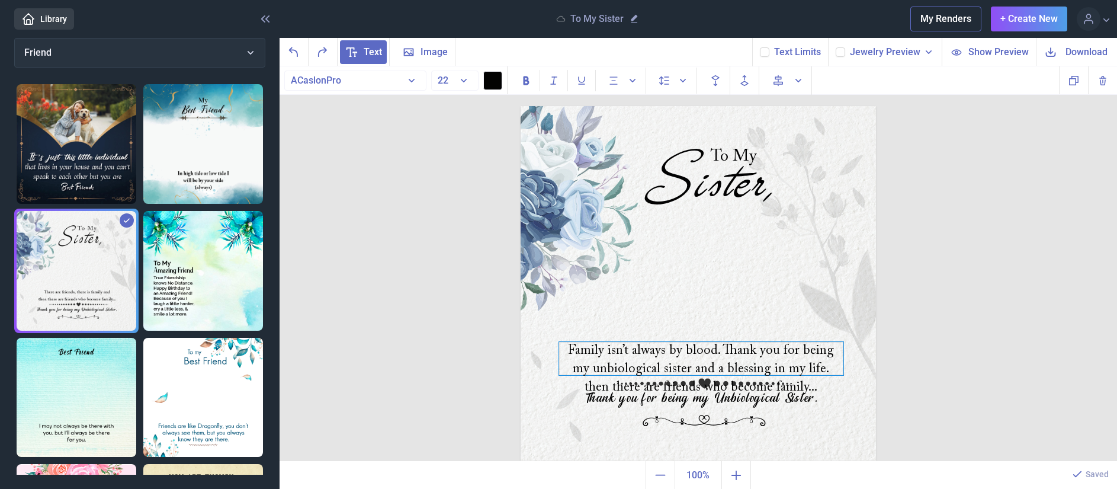
click at [807, 375] on div "Family isn’t always by blood. Thank you for being my unbiological sister and a …" at bounding box center [701, 358] width 284 height 33
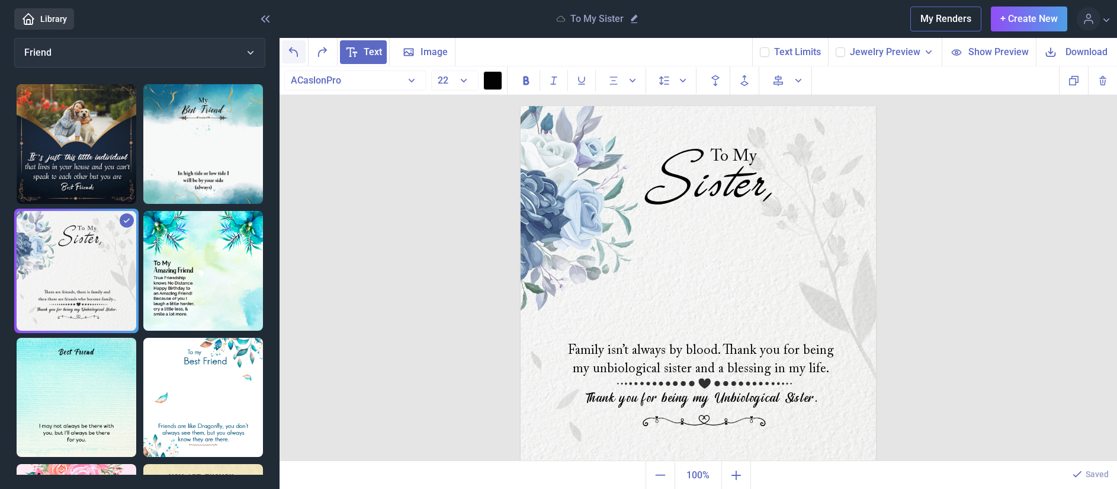
click at [292, 47] on icon "Undo" at bounding box center [294, 52] width 14 height 14
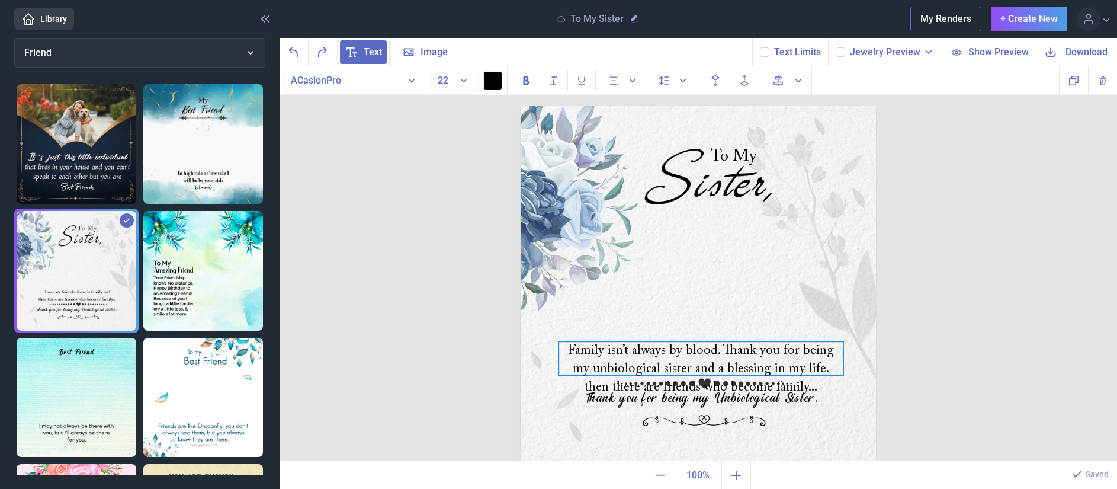
drag, startPoint x: 580, startPoint y: 383, endPoint x: 604, endPoint y: 385, distance: 24.4
click at [604, 385] on div "To My Sister, Family isn’t always by blood. Thank you for being my unbiological…" at bounding box center [698, 283] width 355 height 355
click at [804, 375] on div "Family isn’t always by blood. Thank you for being my unbiological sister and a …" at bounding box center [701, 358] width 284 height 33
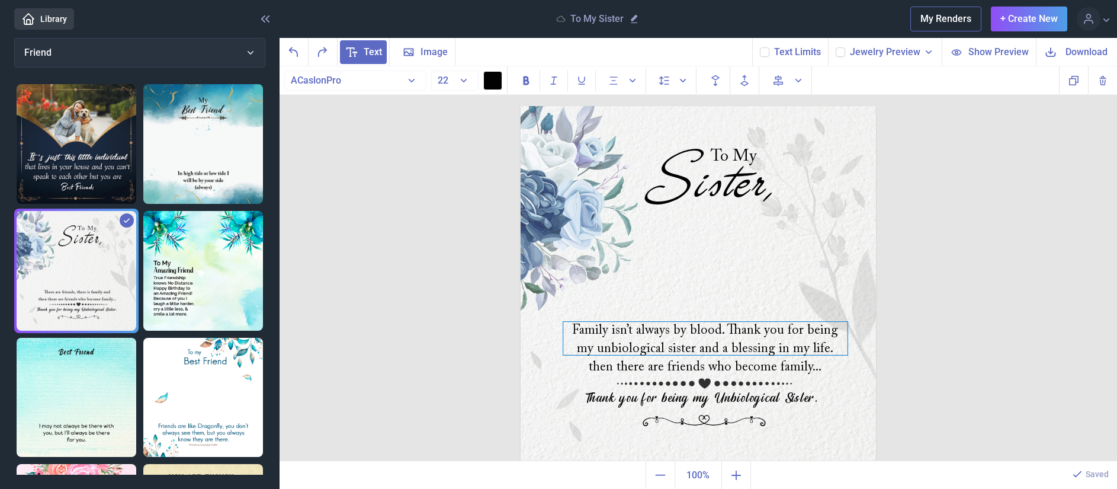
drag, startPoint x: 804, startPoint y: 382, endPoint x: 809, endPoint y: 362, distance: 20.6
click at [809, 355] on div "Family isn’t always by blood. Thank you for being my unbiological sister and a …" at bounding box center [705, 338] width 284 height 33
click at [789, 355] on div "Family isn’t always by blood. Thank you for being my unbiological sister and a …" at bounding box center [705, 338] width 284 height 33
click at [791, 353] on div "Family isn’t always by blood. Thank you for being my unbiological sister and a …" at bounding box center [707, 336] width 284 height 33
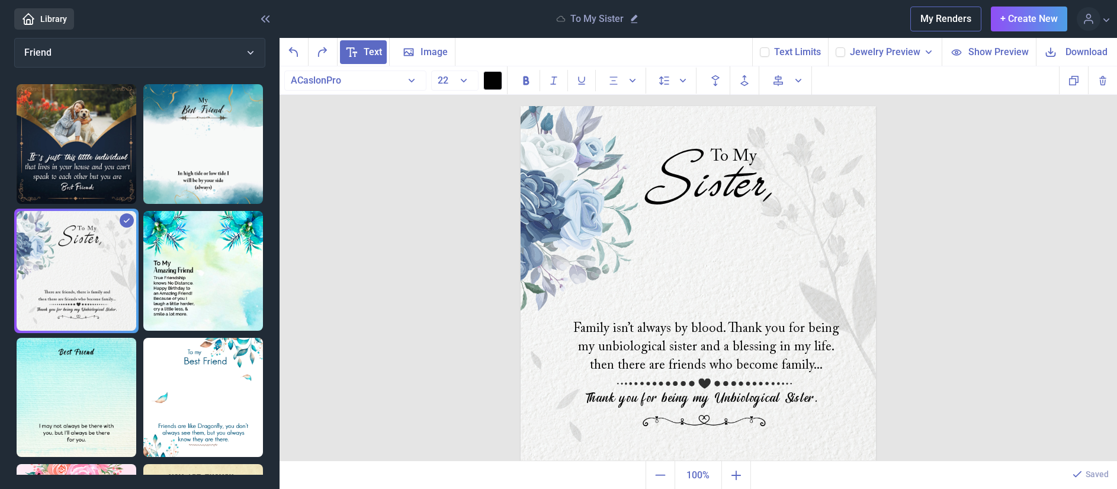
click at [815, 366] on img at bounding box center [698, 283] width 355 height 355
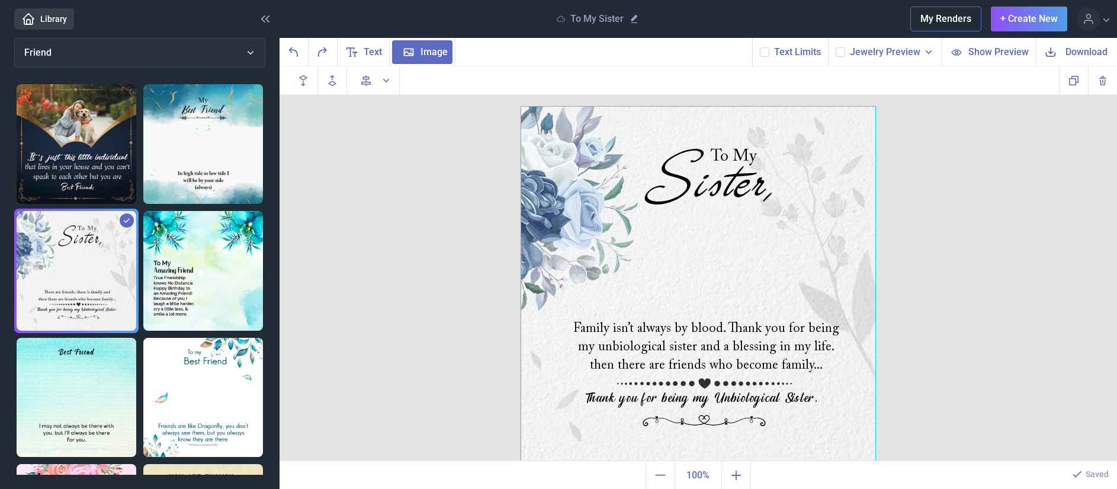
click at [813, 369] on div at bounding box center [698, 283] width 355 height 355
click at [811, 353] on div "Family isn’t always by blood. Thank you for being my unbiological sister and a …" at bounding box center [707, 336] width 284 height 33
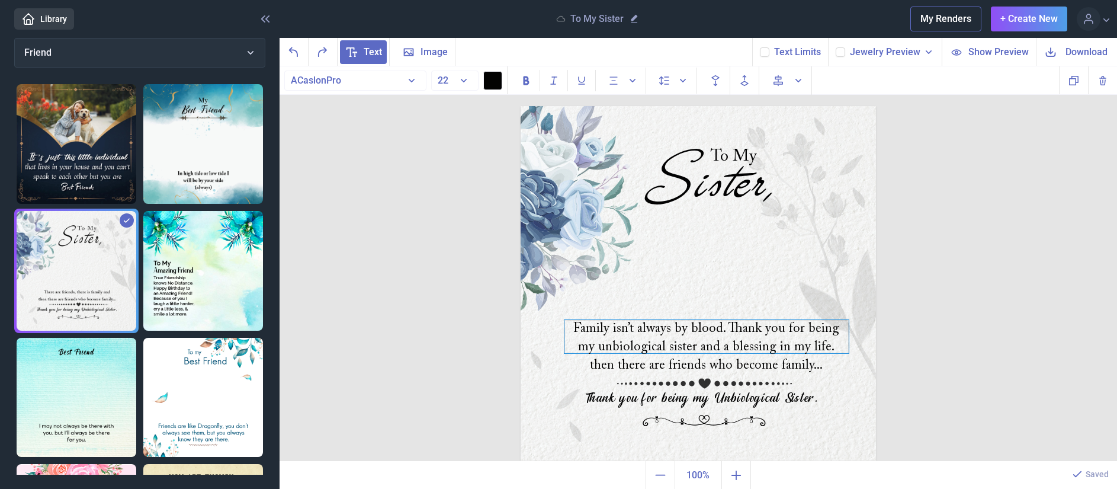
click at [811, 353] on div "Family isn’t always by blood. Thank you for being my unbiological sister and a …" at bounding box center [707, 336] width 284 height 33
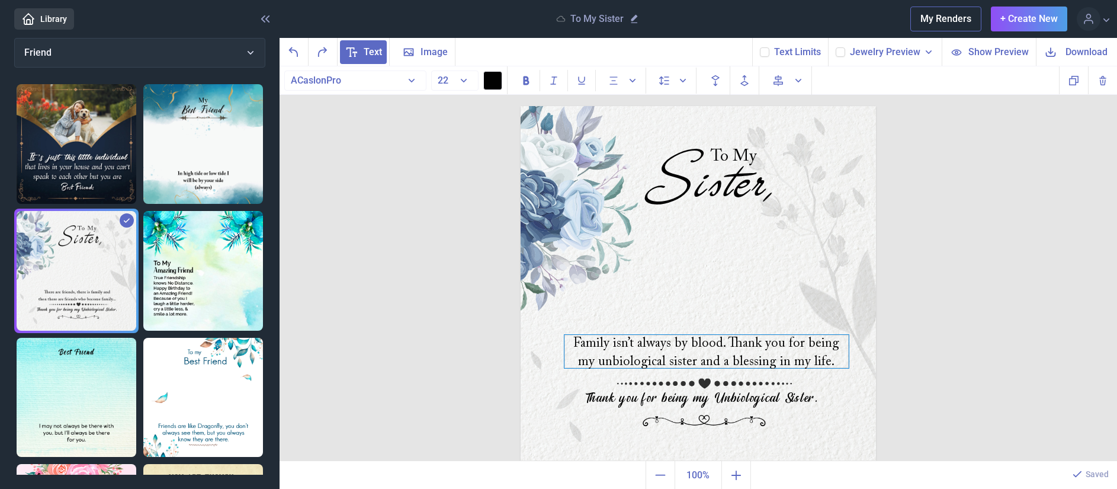
drag, startPoint x: 705, startPoint y: 338, endPoint x: 705, endPoint y: 350, distance: 12.4
click at [705, 350] on div "Family isn’t always by blood. Thank you for being my unbiological sister and a …" at bounding box center [707, 351] width 284 height 33
click at [677, 357] on div "Family isn’t always by blood. Thank you for being my unbiological sister and a …" at bounding box center [707, 348] width 284 height 33
click at [678, 355] on div "Family isn’t always by blood and a blessing in my life." at bounding box center [707, 348] width 284 height 33
click at [720, 333] on div "Family isn’t always by blood and a blessing in my life." at bounding box center [707, 348] width 284 height 33
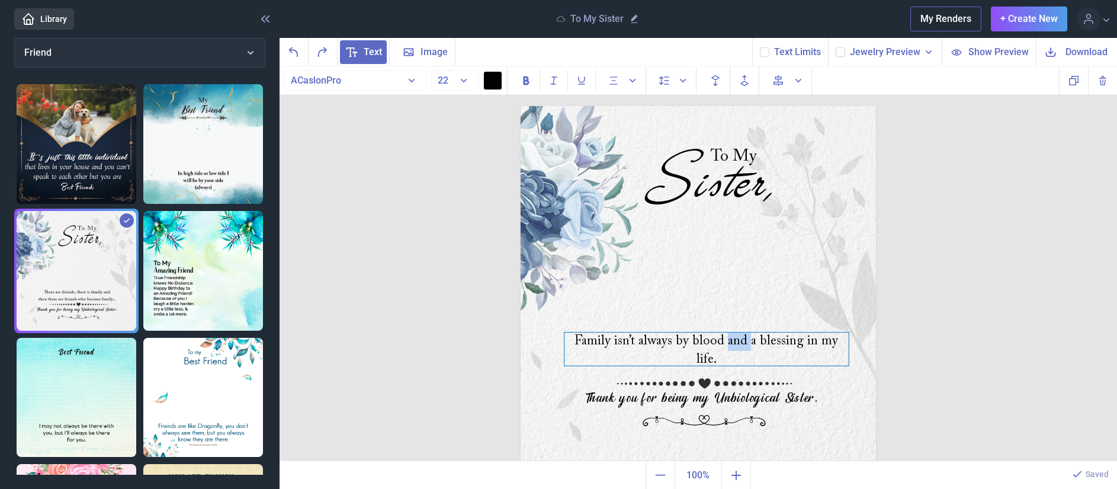
click at [720, 333] on div "Family isn’t always by blood and a blessing in my life." at bounding box center [707, 348] width 284 height 33
click at [720, 340] on div "Family isn’t always by blood and a blessing in my life." at bounding box center [707, 348] width 284 height 33
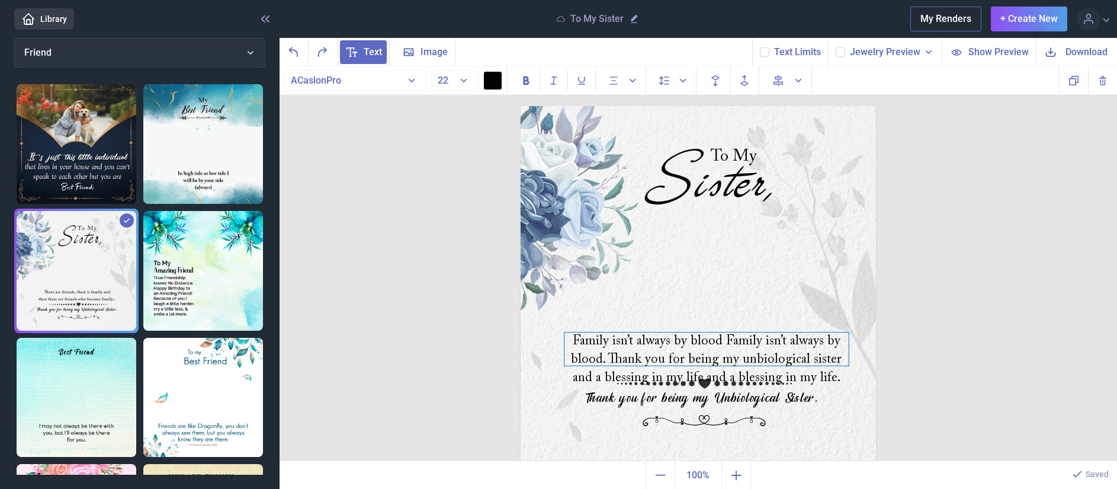
click at [715, 339] on div "Family isn’t always by blood Family isn’t always by blood. Thank you for being …" at bounding box center [707, 348] width 284 height 33
click at [801, 357] on div "Family isn’t always by blood. Thank you for being my unbiological sister and a …" at bounding box center [707, 348] width 284 height 33
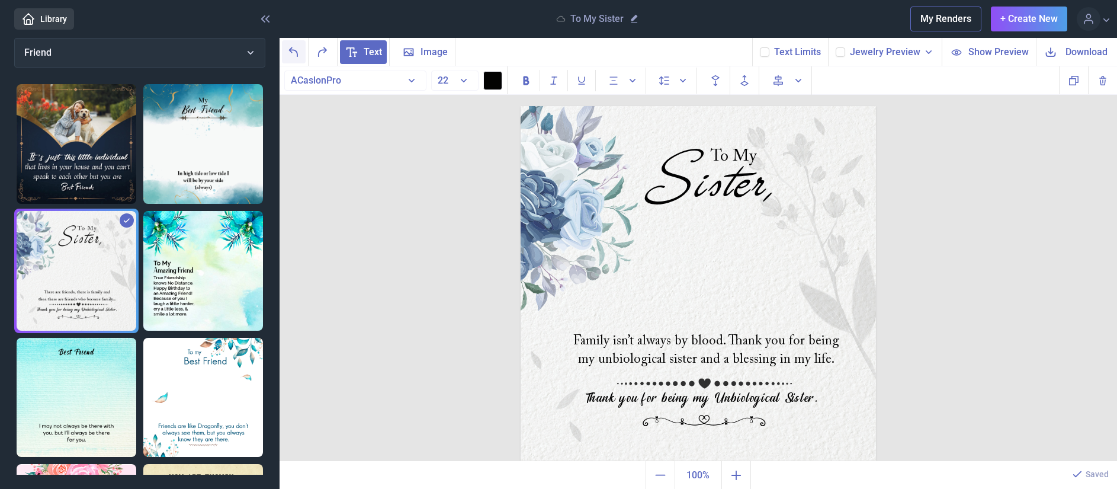
click at [300, 51] on icon "Undo" at bounding box center [294, 52] width 14 height 14
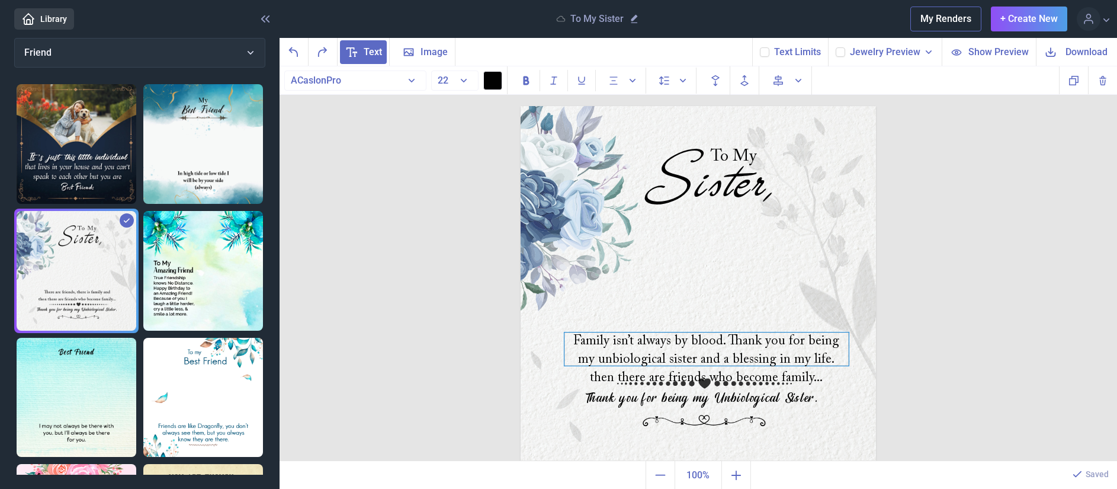
click at [804, 366] on div "Family isn’t always by blood. Thank you for being my unbiological sister and a …" at bounding box center [707, 348] width 284 height 33
click at [799, 366] on div "Family isn’t always by blood. Thank you for being my unbiological sister and a …" at bounding box center [707, 348] width 284 height 33
click at [806, 366] on div "Family isn’t always by blood. Thank you for being my unbiological sister and a …" at bounding box center [707, 348] width 284 height 33
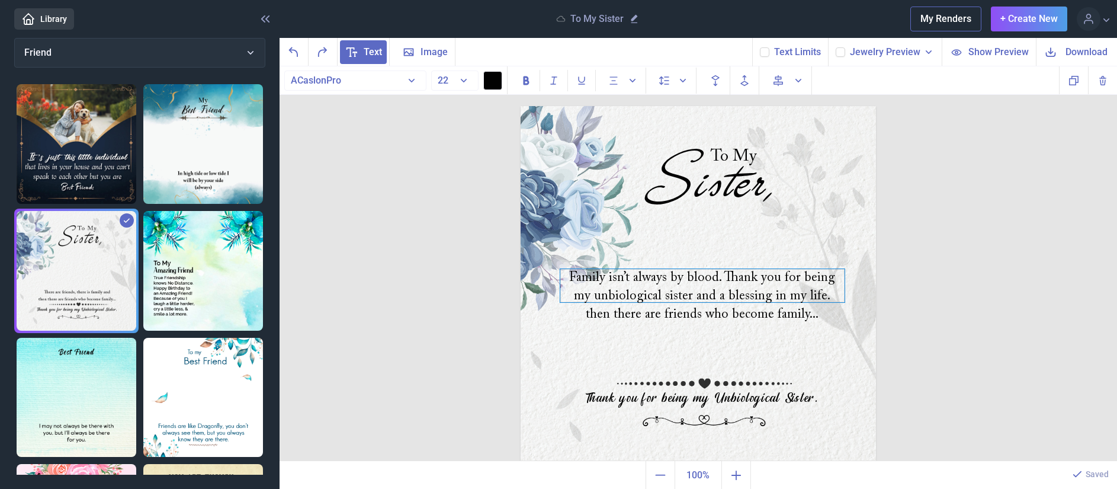
drag, startPoint x: 779, startPoint y: 344, endPoint x: 776, endPoint y: 280, distance: 63.5
click at [776, 280] on div "Family isn’t always by blood. Thank you for being my unbiological sister and a …" at bounding box center [702, 285] width 284 height 33
click at [806, 286] on div "Family isn’t always by blood. Thank you for being my unbiological sister and a …" at bounding box center [704, 285] width 284 height 33
click at [804, 302] on div "Family isn’t always by blood. Thank you for being my unbiological sister and a …" at bounding box center [704, 285] width 284 height 33
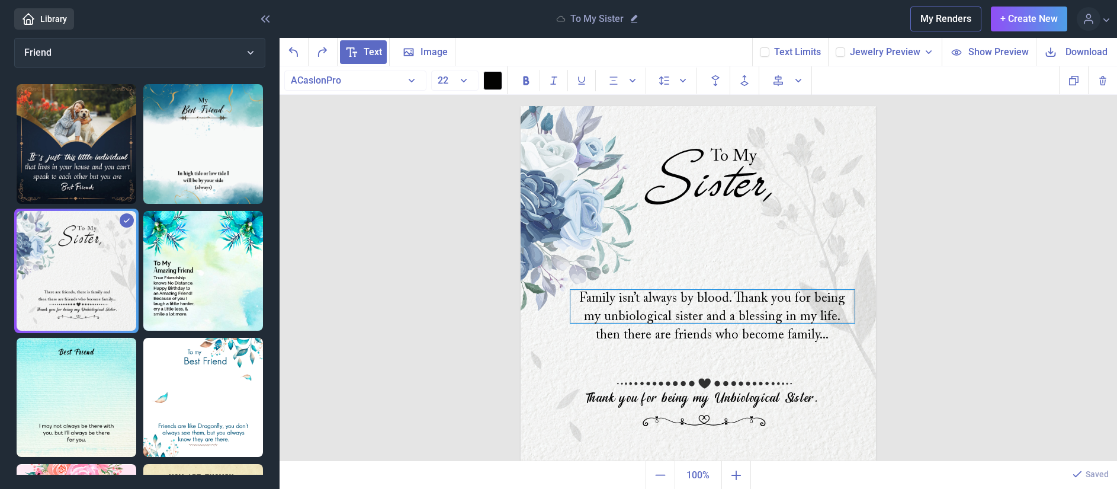
drag, startPoint x: 804, startPoint y: 309, endPoint x: 813, endPoint y: 329, distance: 22.8
click at [813, 323] on div "Family isn’t always by blood. Thank you for being my unbiological sister and a …" at bounding box center [712, 306] width 284 height 33
click at [819, 323] on div "Family isn’t always by blood. Thank you for being my unbiological sister and a …" at bounding box center [713, 306] width 284 height 33
click at [807, 323] on div "Family isn’t always by blood. Thank you for being my unbiological sister and a …" at bounding box center [708, 306] width 284 height 33
click at [733, 323] on div "Family isn’t always by blood. Thank you for being my unbiological sister and a …" at bounding box center [708, 306] width 284 height 33
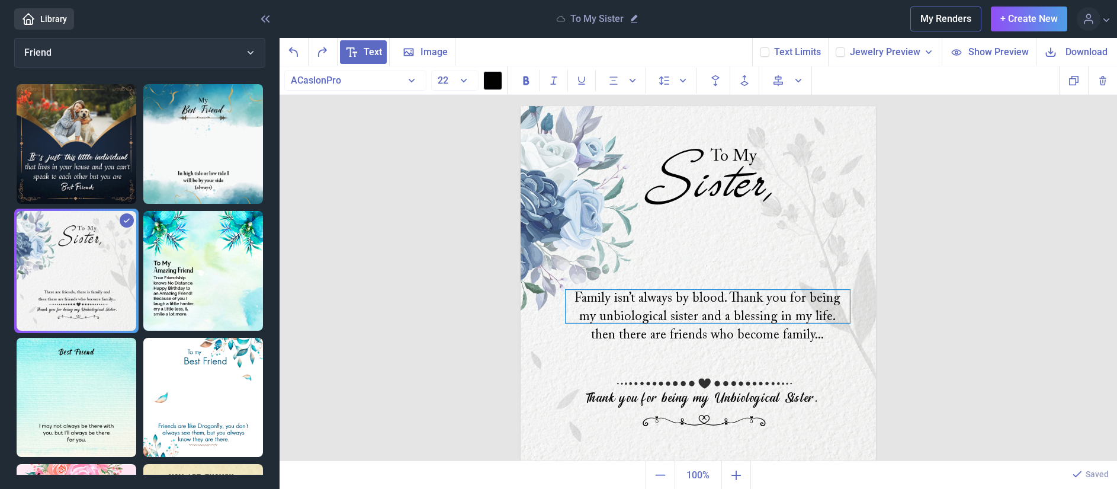
click at [733, 323] on div "Family isn’t always by blood. Thank you for being my unbiological sister and a …" at bounding box center [708, 306] width 284 height 33
click at [719, 312] on div "Family isn’t always by blood. Thank you for being my unbiological sister and a …" at bounding box center [708, 306] width 284 height 33
click at [714, 292] on div "Family isn’t always by blood. Thank you for being my unbiological sister and a …" at bounding box center [708, 306] width 284 height 33
click at [701, 323] on div "Family isn’t always by blood. then there are friends who become familyThank you…" at bounding box center [708, 306] width 284 height 33
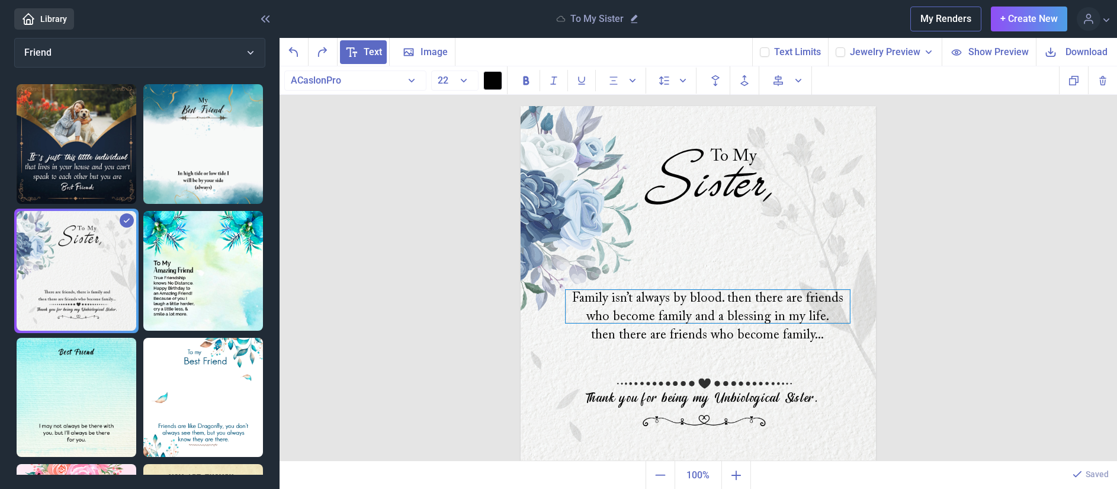
click at [719, 300] on div "Family isn’t always by blood. then there are friends who become family and a bl…" at bounding box center [708, 306] width 284 height 33
click at [682, 317] on div "Family isn’t always by blood, then there are friends who become family and a bl…" at bounding box center [708, 306] width 284 height 33
click at [809, 323] on div "Family isn’t always by blood, then there are friends who become family... and a…" at bounding box center [708, 306] width 284 height 33
click at [709, 332] on img at bounding box center [698, 283] width 355 height 355
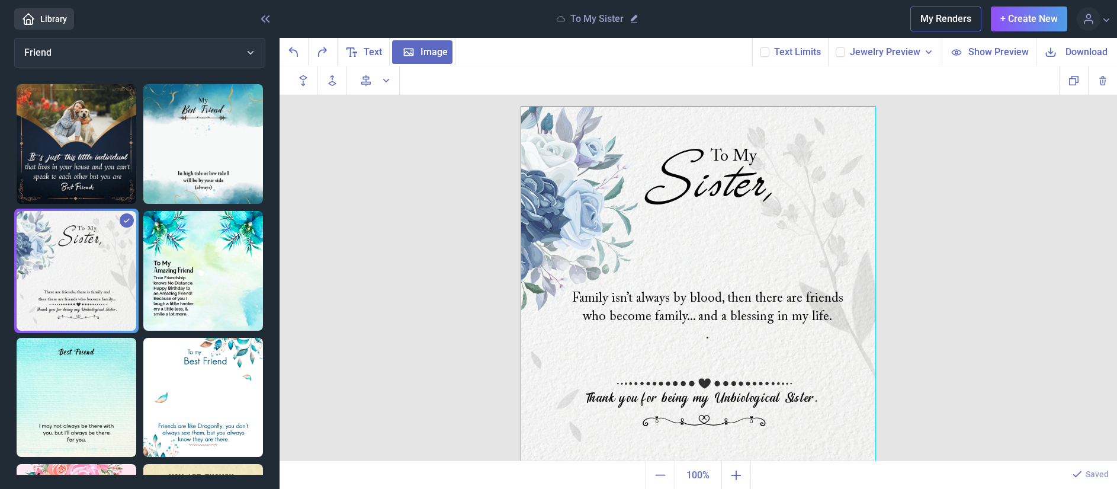
click at [704, 336] on div at bounding box center [698, 283] width 355 height 355
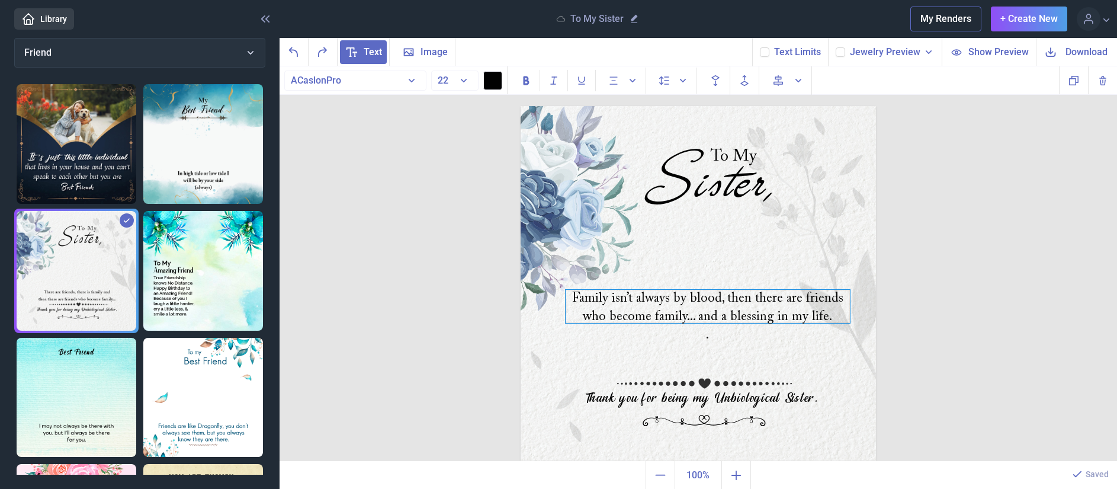
click at [702, 323] on div "Family isn’t always by blood, then there are friends who become family... and a…" at bounding box center [708, 306] width 284 height 33
click at [707, 337] on img at bounding box center [698, 283] width 355 height 355
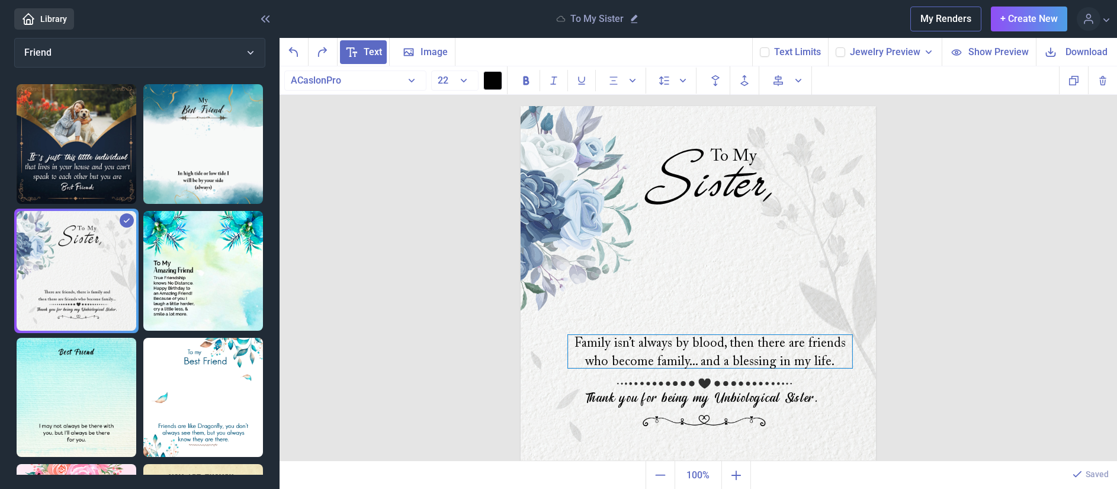
drag, startPoint x: 695, startPoint y: 313, endPoint x: 698, endPoint y: 358, distance: 45.1
click at [698, 358] on div "Family isn’t always by blood, then there are friends who become family... and a…" at bounding box center [710, 351] width 284 height 33
click at [839, 374] on img at bounding box center [698, 283] width 355 height 355
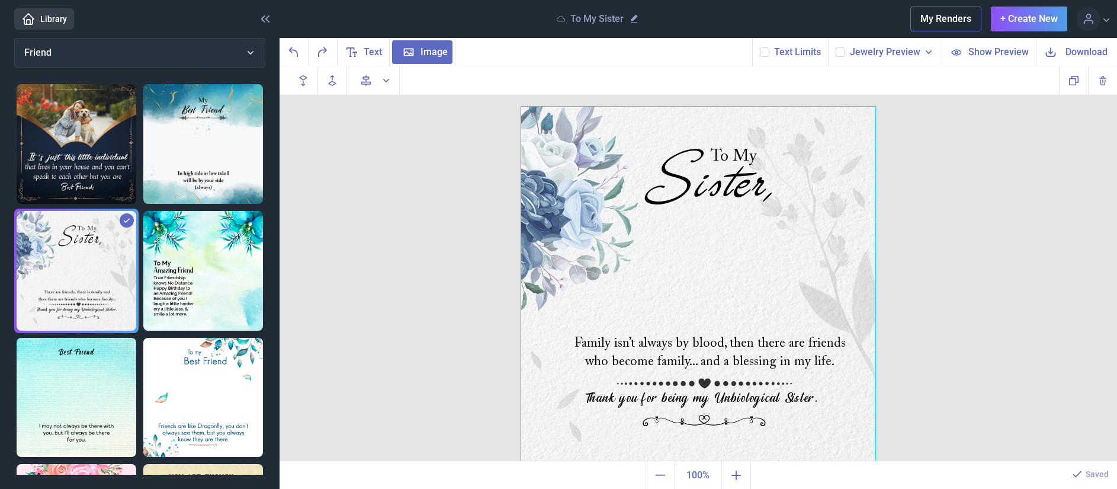
click at [897, 221] on div "To My Sister, Family isn’t always by blood, then there are friends who become f…" at bounding box center [699, 263] width 838 height 395
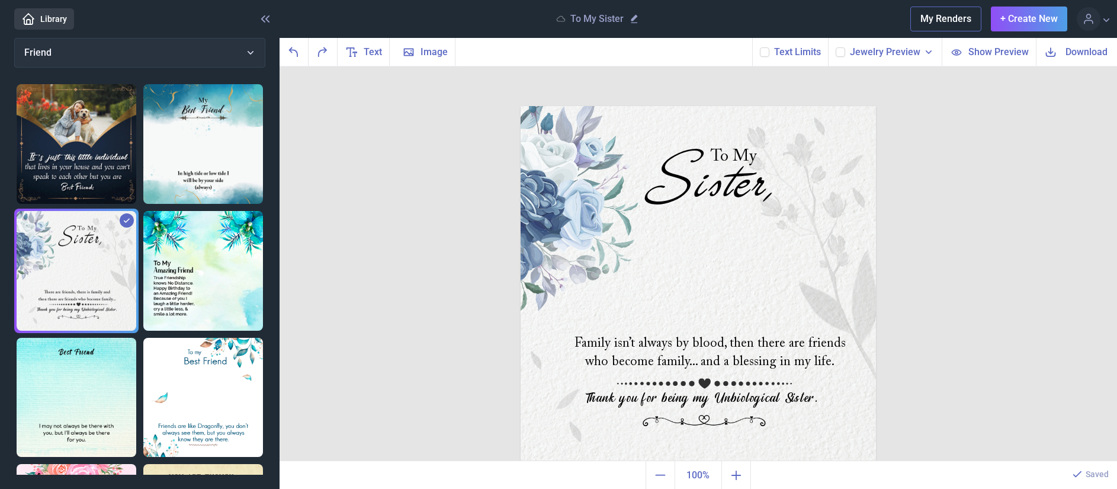
click at [844, 52] on icon at bounding box center [840, 52] width 7 height 7
click at [836, 47] on input "checkbox" at bounding box center [835, 47] width 1 height 1
checkbox input "true"
click at [1069, 49] on span "Download" at bounding box center [1087, 52] width 42 height 14
